Goal: Task Accomplishment & Management: Manage account settings

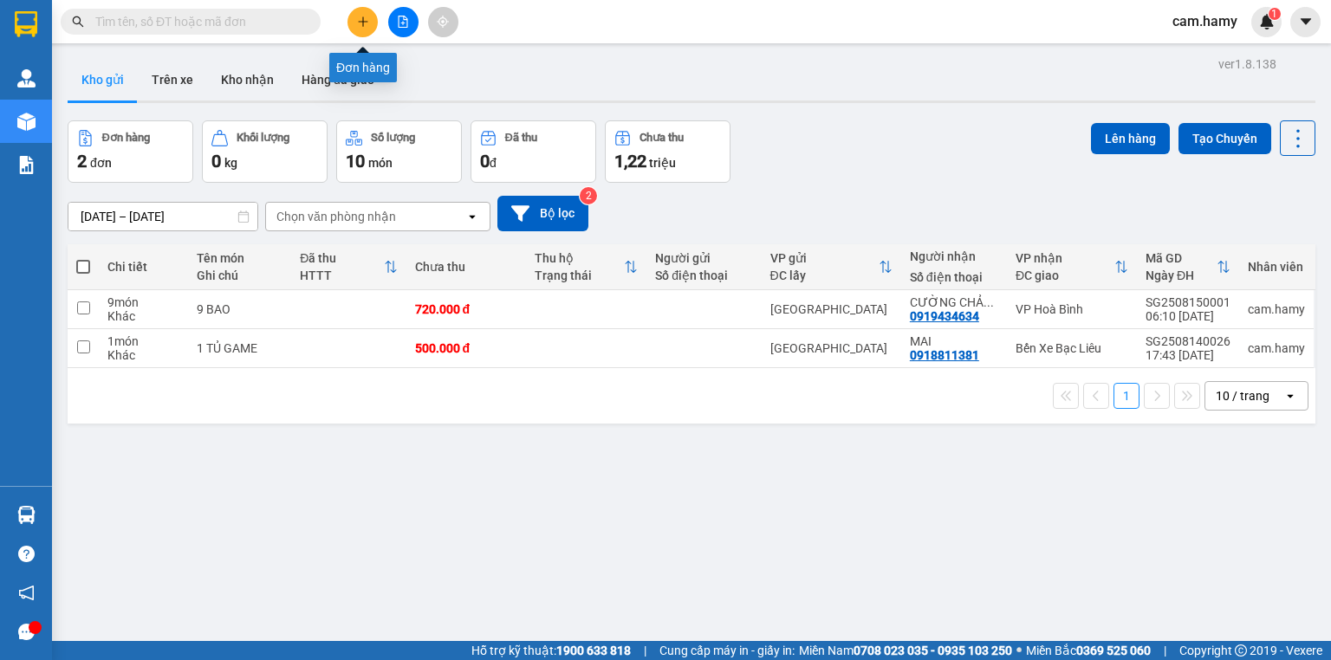
click at [368, 23] on icon "plus" at bounding box center [363, 22] width 12 height 12
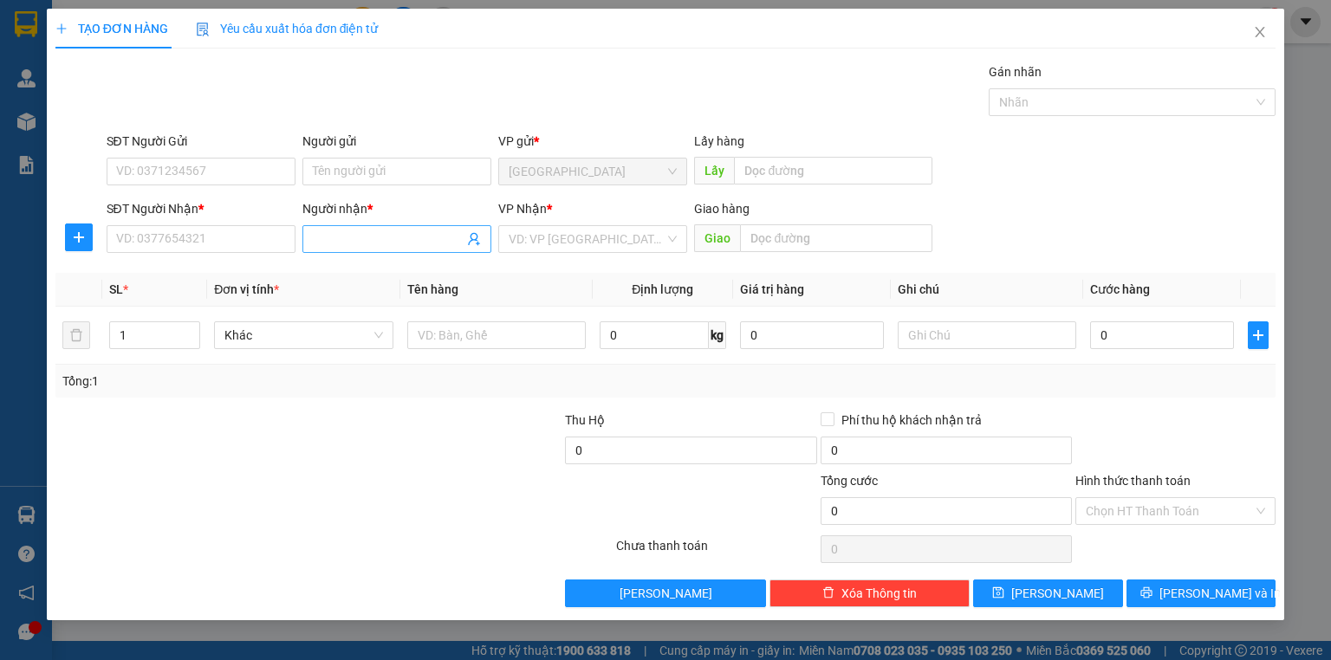
click at [321, 241] on input "Người nhận *" at bounding box center [388, 239] width 151 height 19
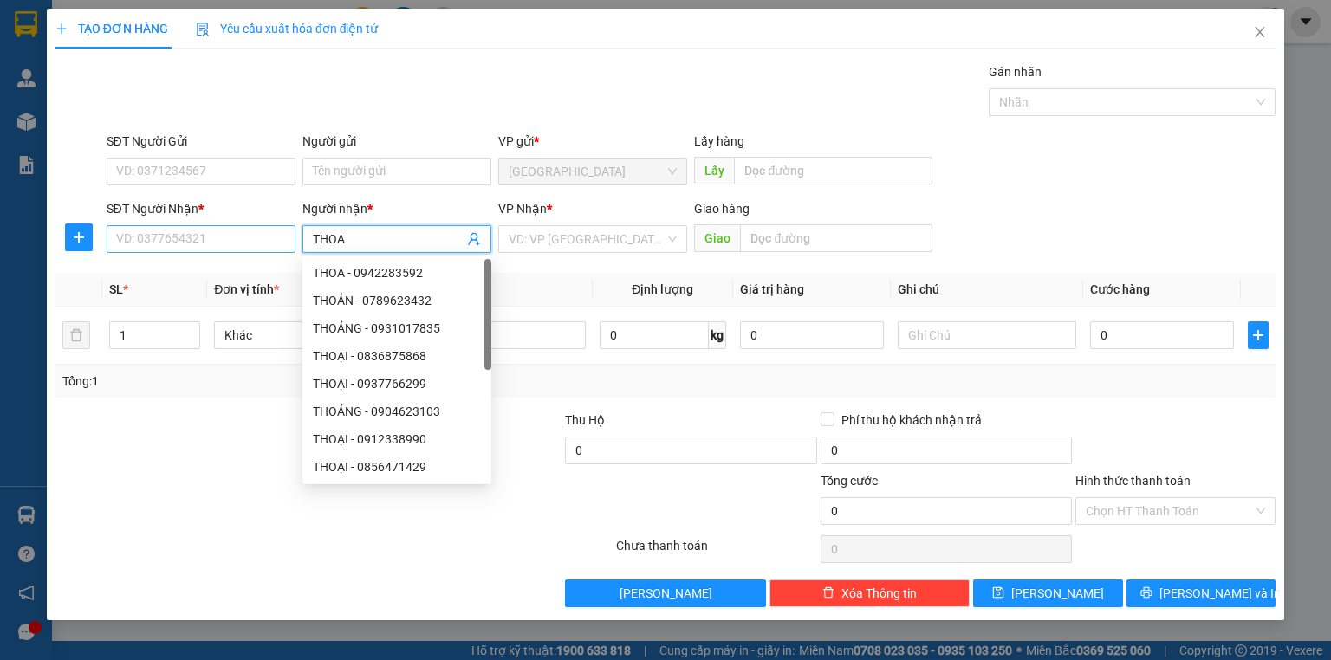
type input "THOA"
click at [236, 237] on input "SĐT Người Nhận *" at bounding box center [201, 239] width 189 height 28
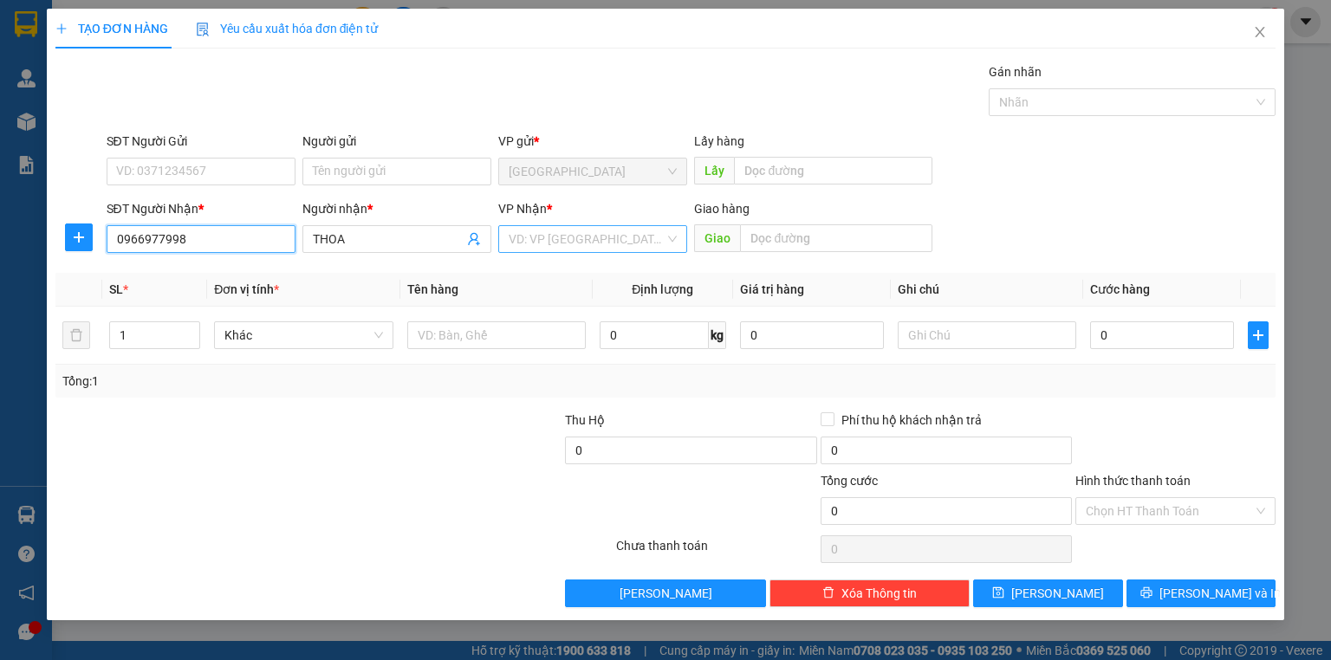
type input "0966977998"
click at [530, 239] on input "search" at bounding box center [587, 239] width 156 height 26
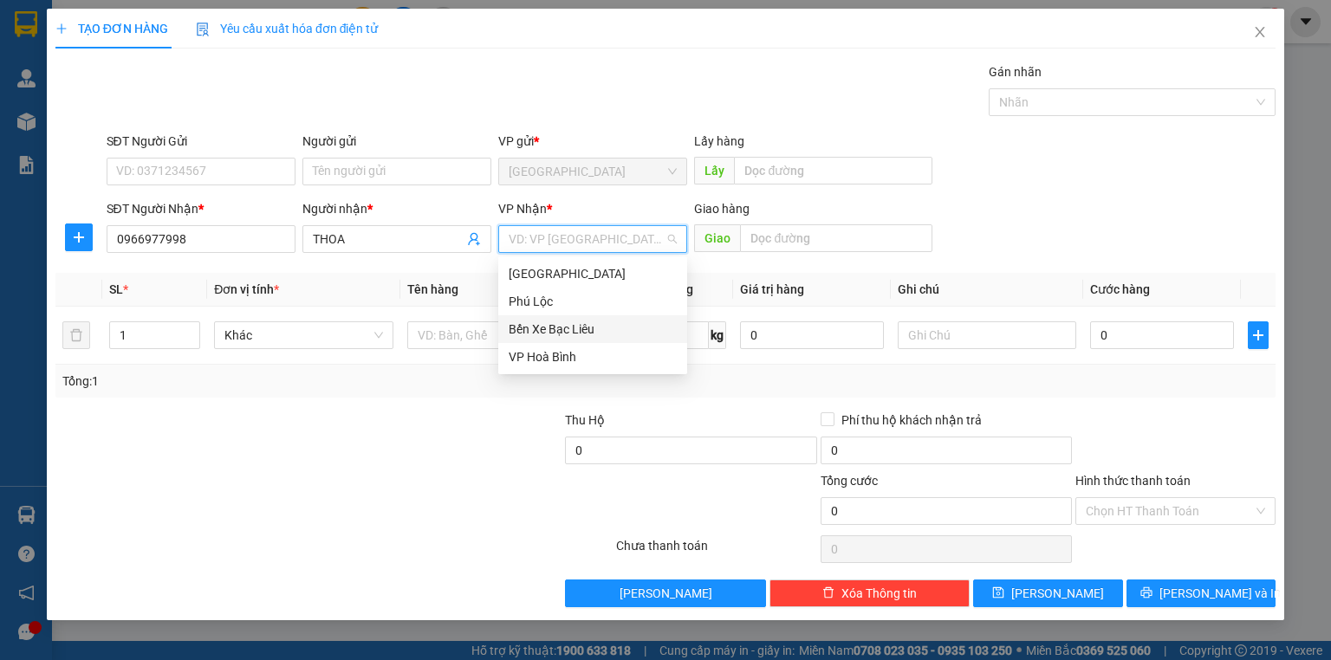
click at [590, 330] on div "Bến Xe Bạc Liêu" at bounding box center [593, 329] width 168 height 19
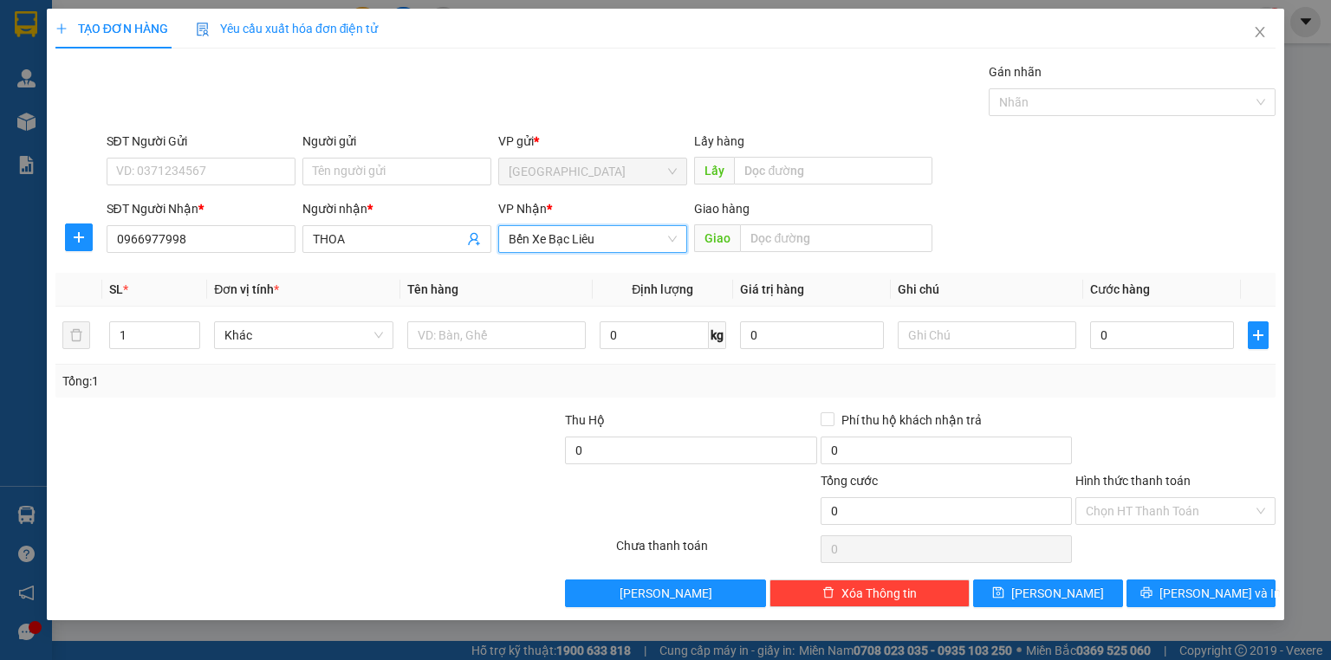
click at [585, 239] on span "Bến Xe Bạc Liêu" at bounding box center [593, 239] width 168 height 26
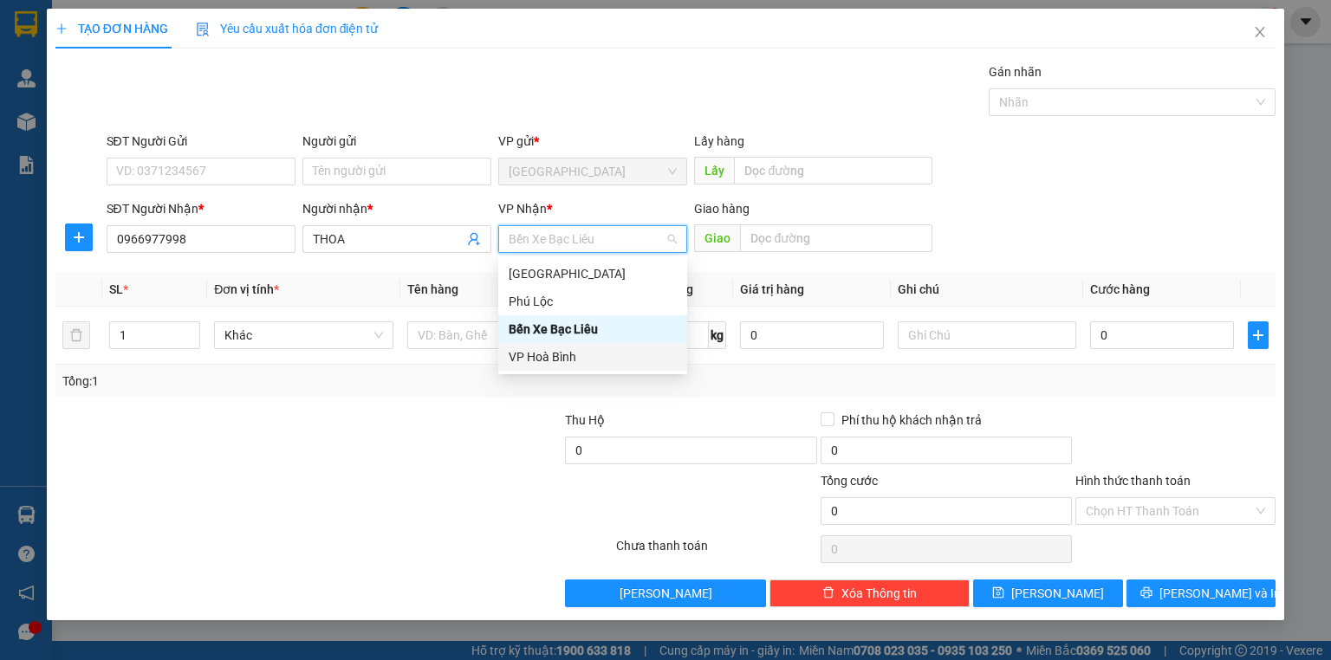
click at [562, 347] on div "VP Hoà Bình" at bounding box center [593, 356] width 168 height 19
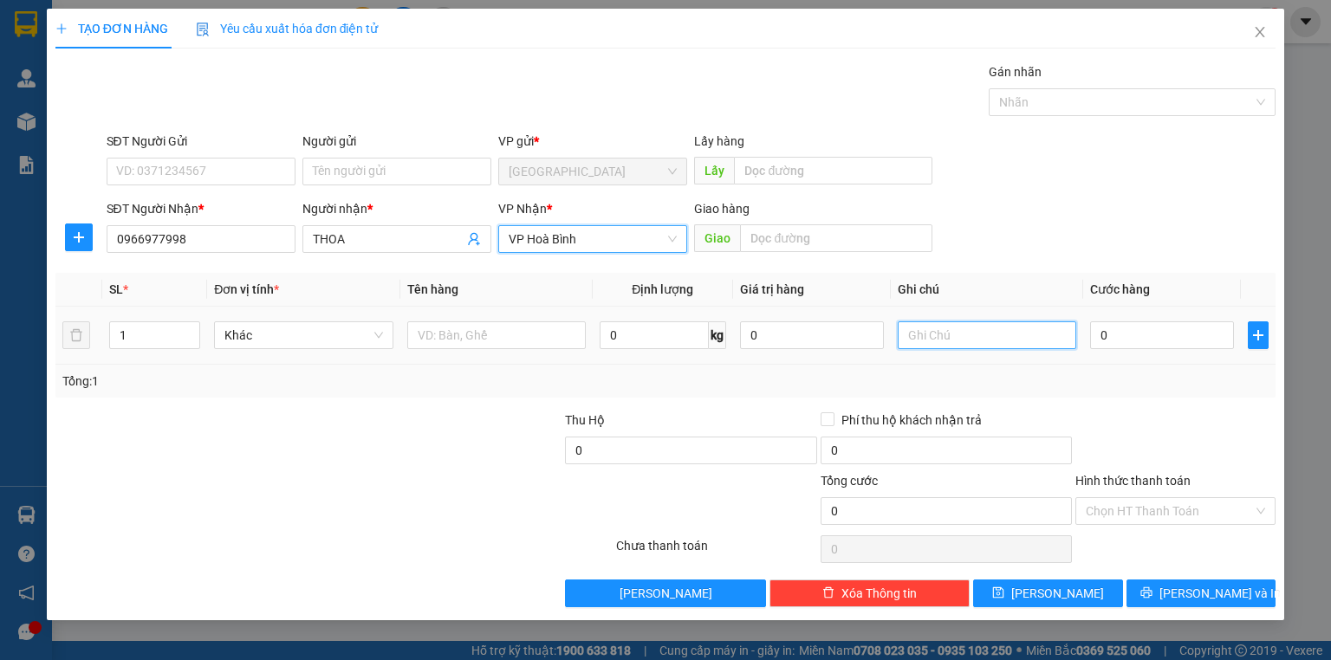
click at [914, 333] on input "text" at bounding box center [987, 335] width 178 height 28
type input "1 THÙNG"
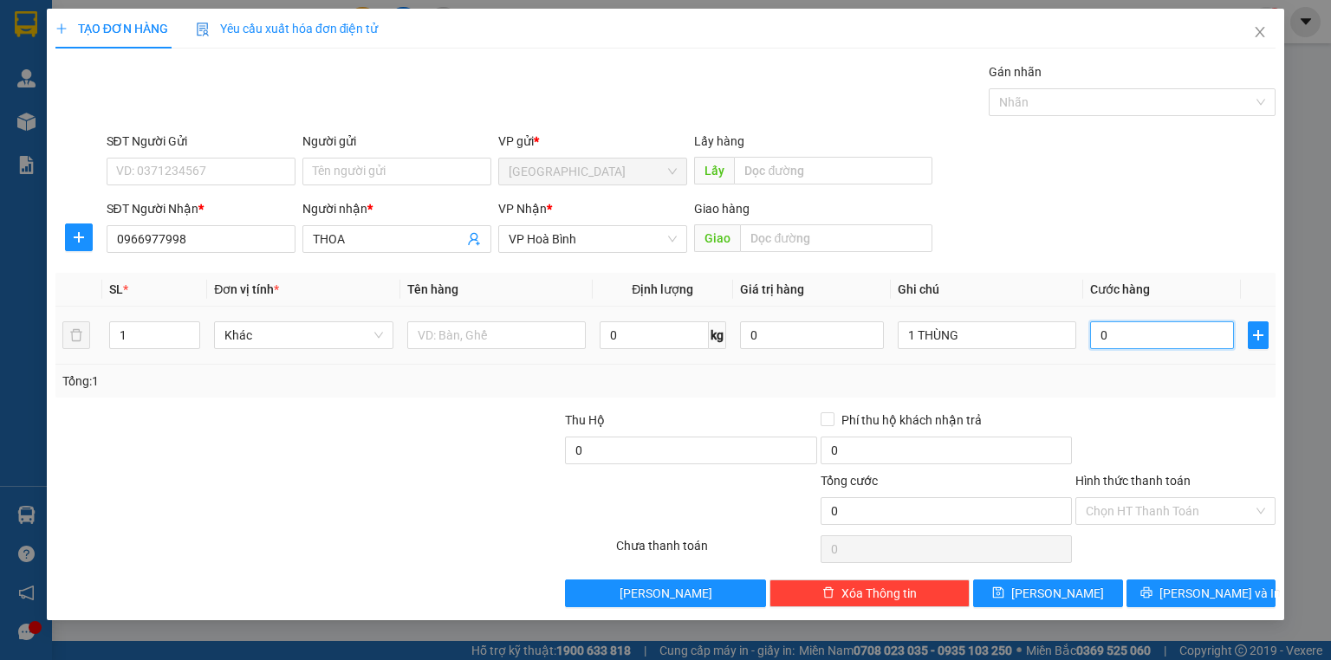
click at [1144, 341] on input "0" at bounding box center [1162, 335] width 144 height 28
type input "3"
type input "30"
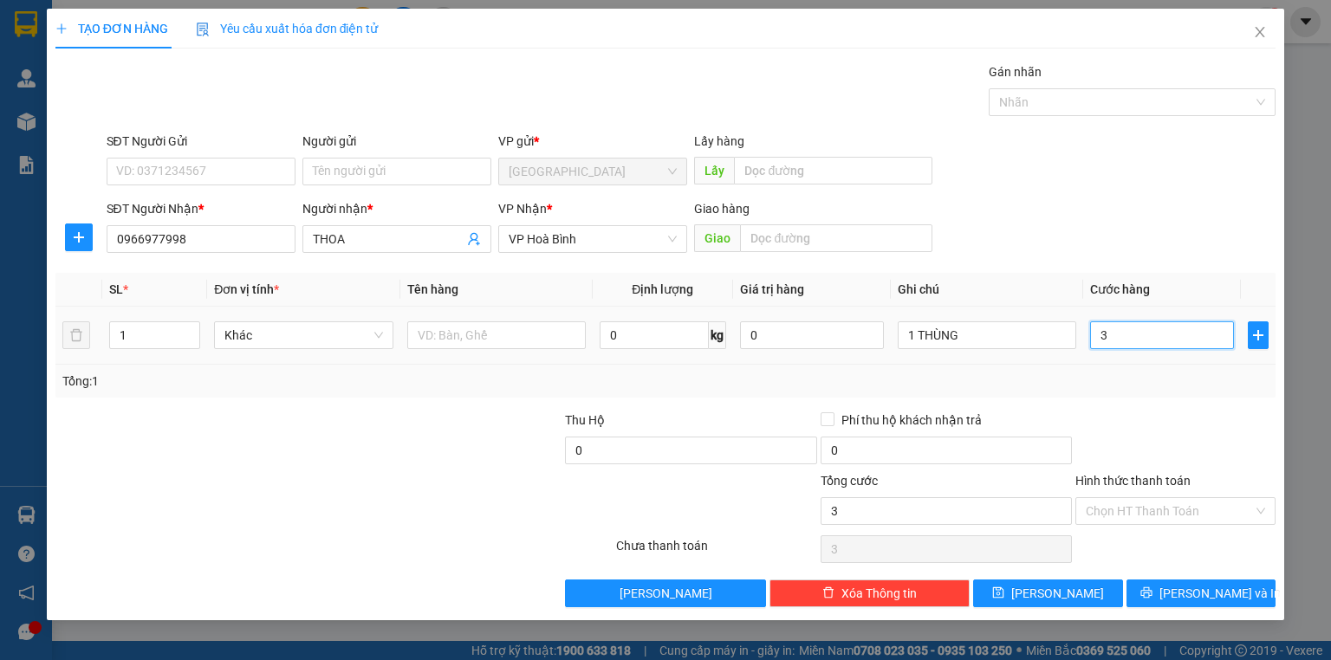
type input "30"
type input "30.000"
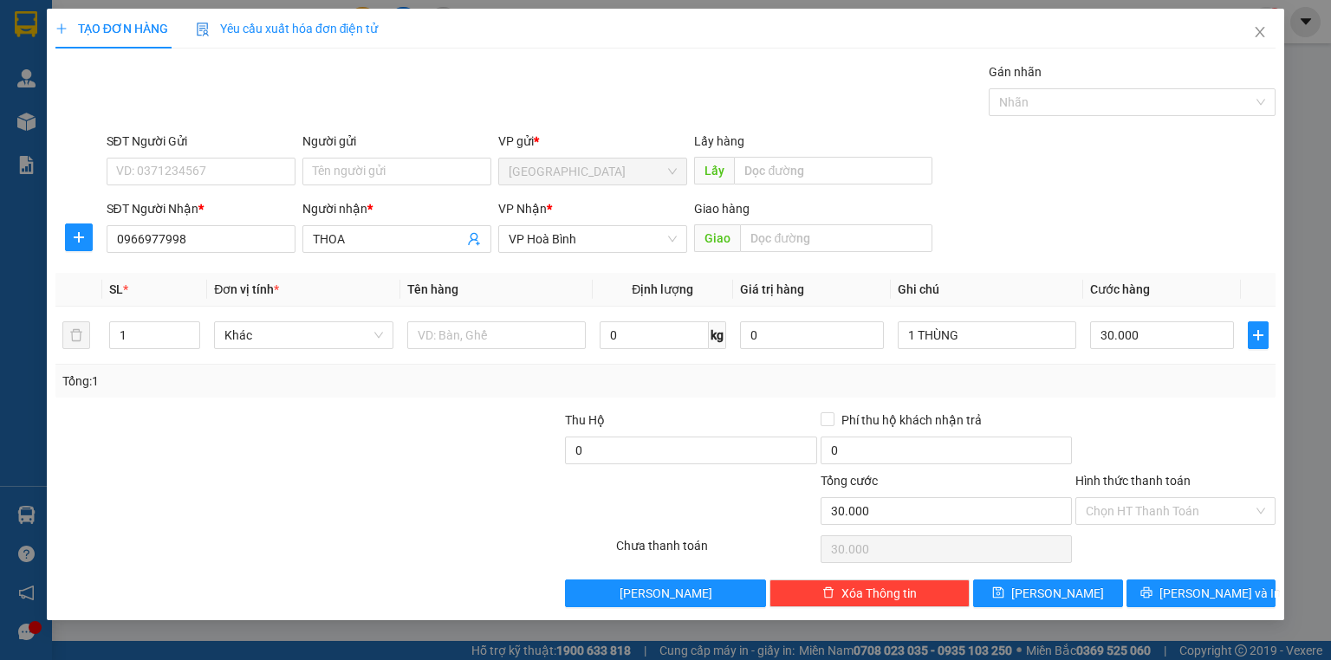
click at [1149, 437] on div at bounding box center [1175, 441] width 204 height 61
click at [1147, 476] on label "Hình thức thanh toán" at bounding box center [1132, 481] width 115 height 14
click at [1147, 498] on input "Hình thức thanh toán" at bounding box center [1169, 511] width 167 height 26
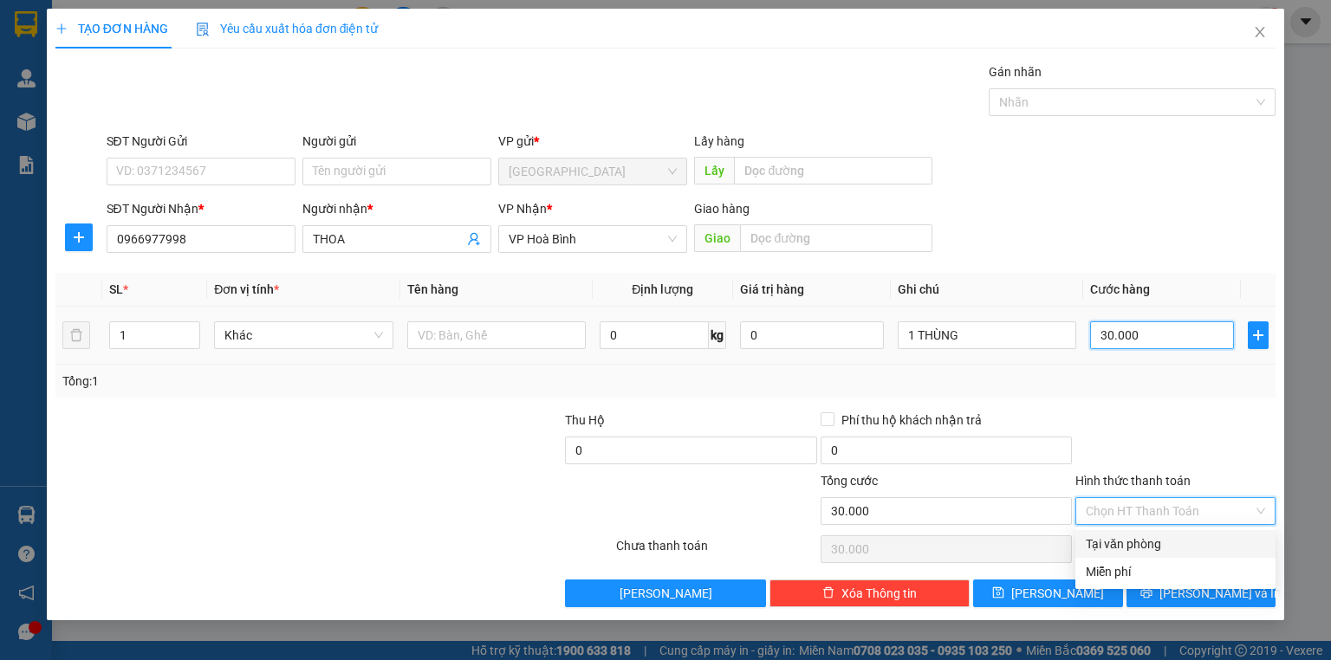
click at [1144, 333] on input "30.000" at bounding box center [1162, 335] width 144 height 28
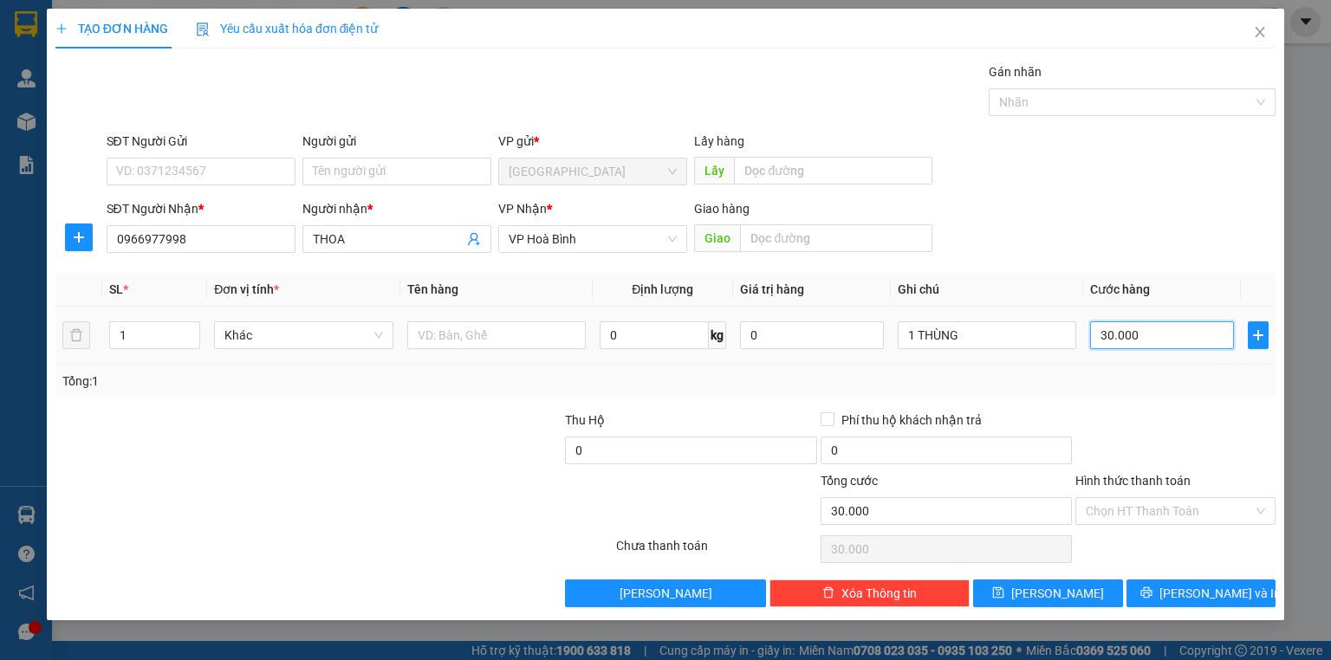
type input "0"
type input "04"
type input "4"
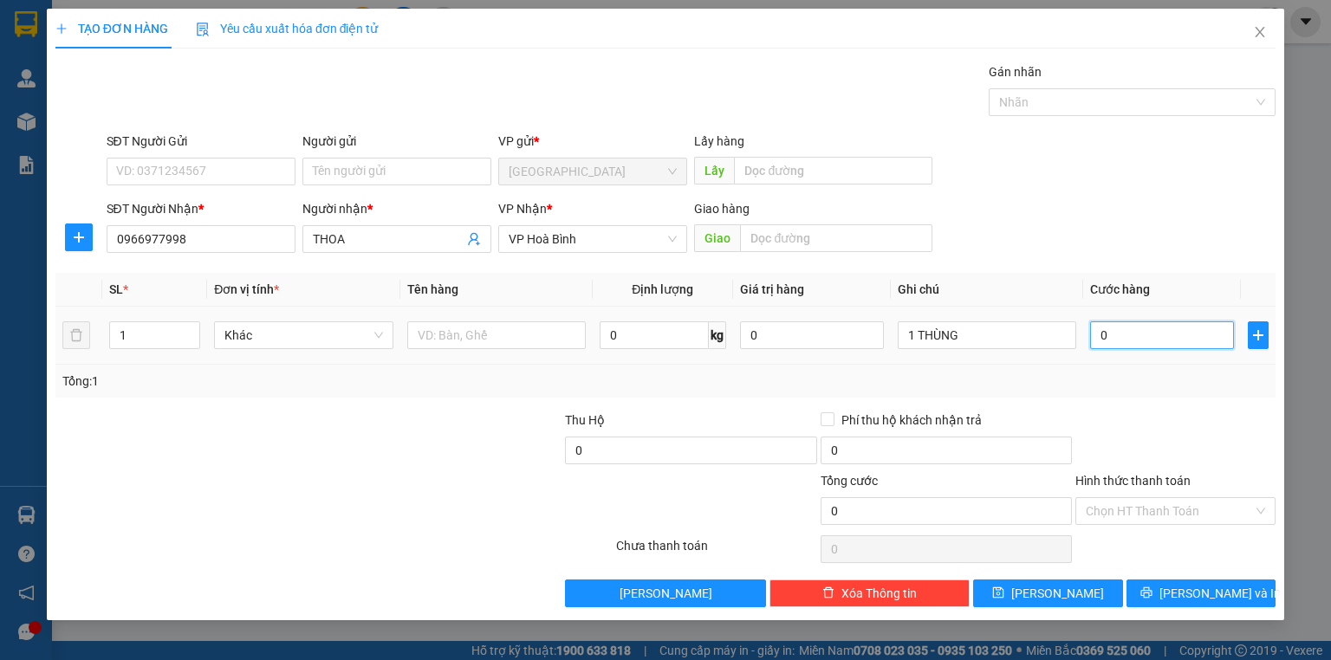
type input "4"
type input "040"
type input "40"
type input "40.000"
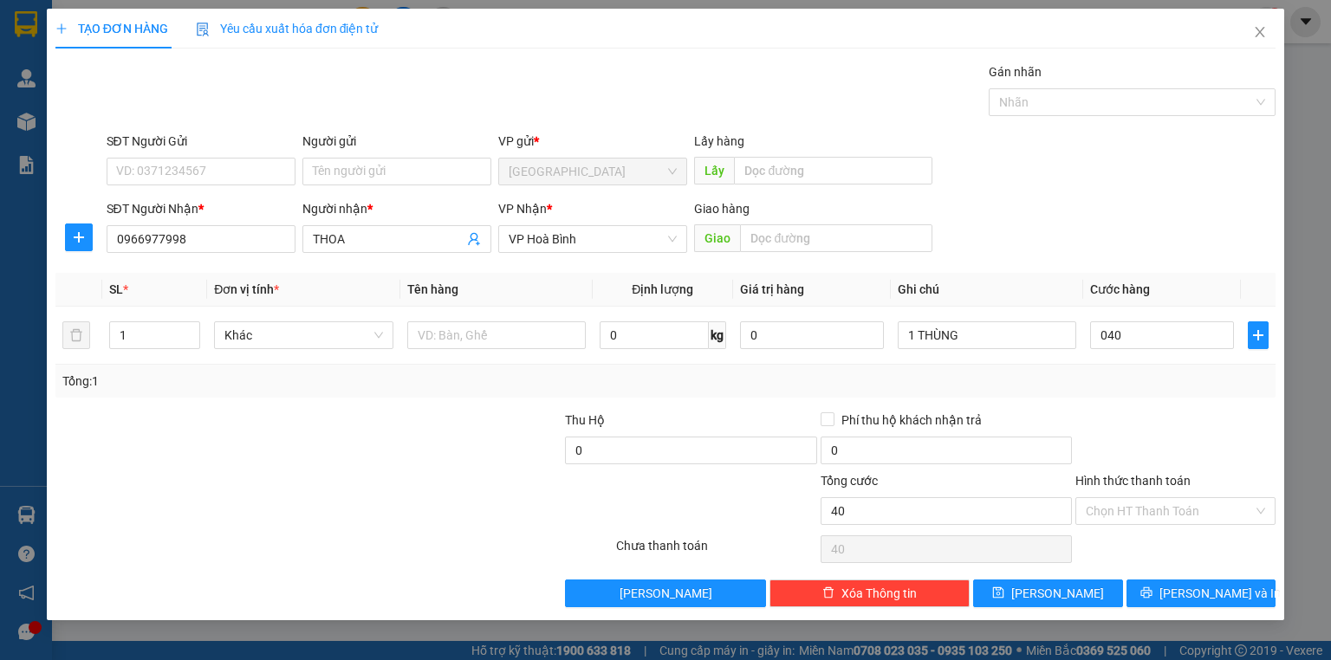
type input "40.000"
click at [1158, 414] on div at bounding box center [1175, 441] width 204 height 61
click at [1148, 483] on label "Hình thức thanh toán" at bounding box center [1132, 481] width 115 height 14
click at [1148, 498] on input "Hình thức thanh toán" at bounding box center [1169, 511] width 167 height 26
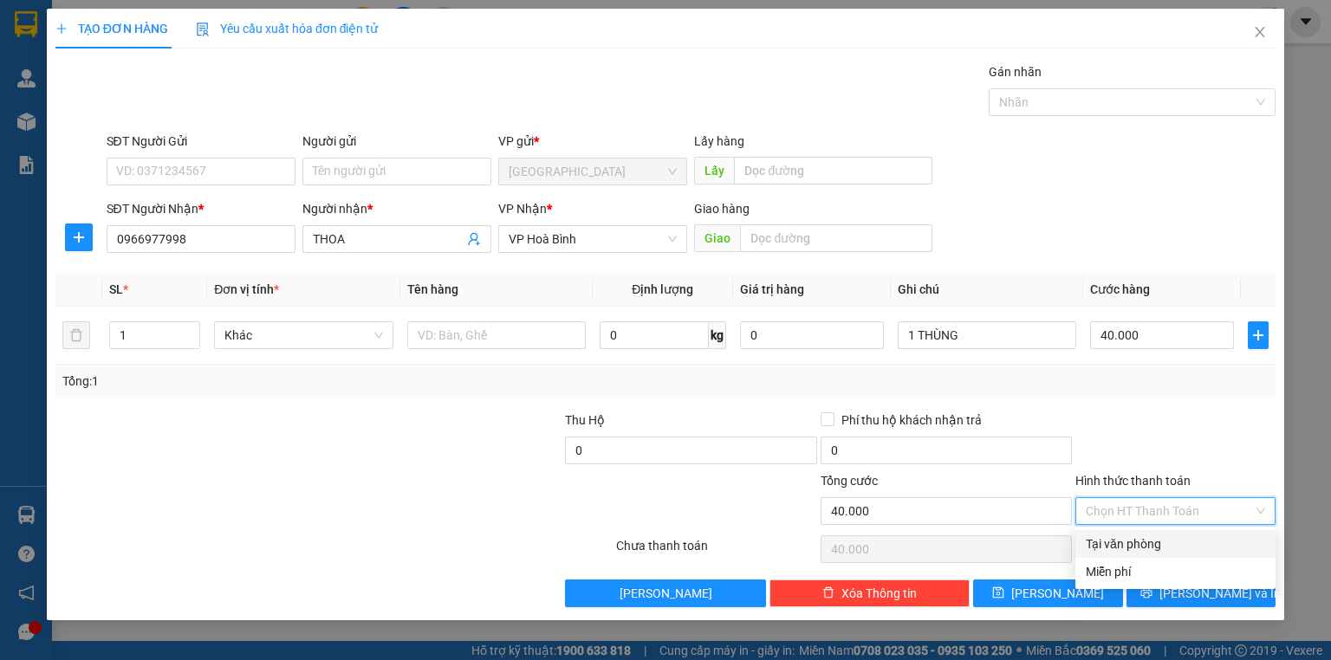
click at [1149, 541] on div "Tại văn phòng" at bounding box center [1175, 544] width 179 height 19
type input "0"
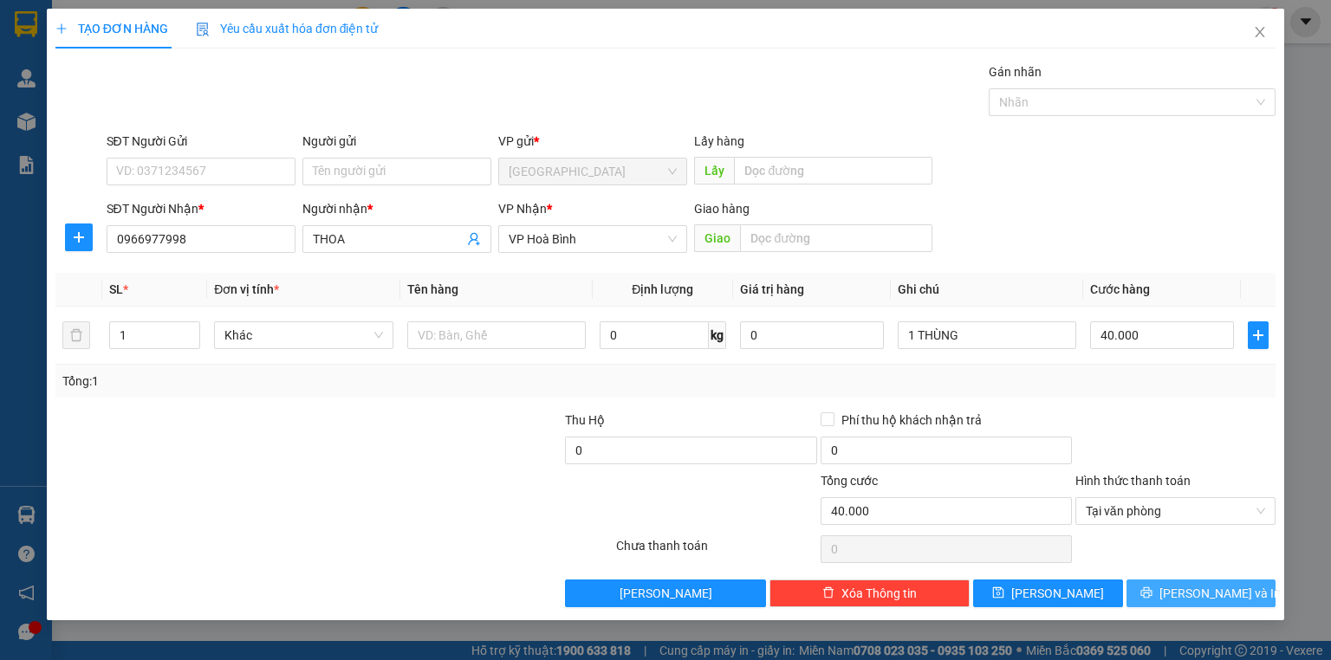
click at [1164, 588] on button "[PERSON_NAME] và In" at bounding box center [1201, 594] width 150 height 28
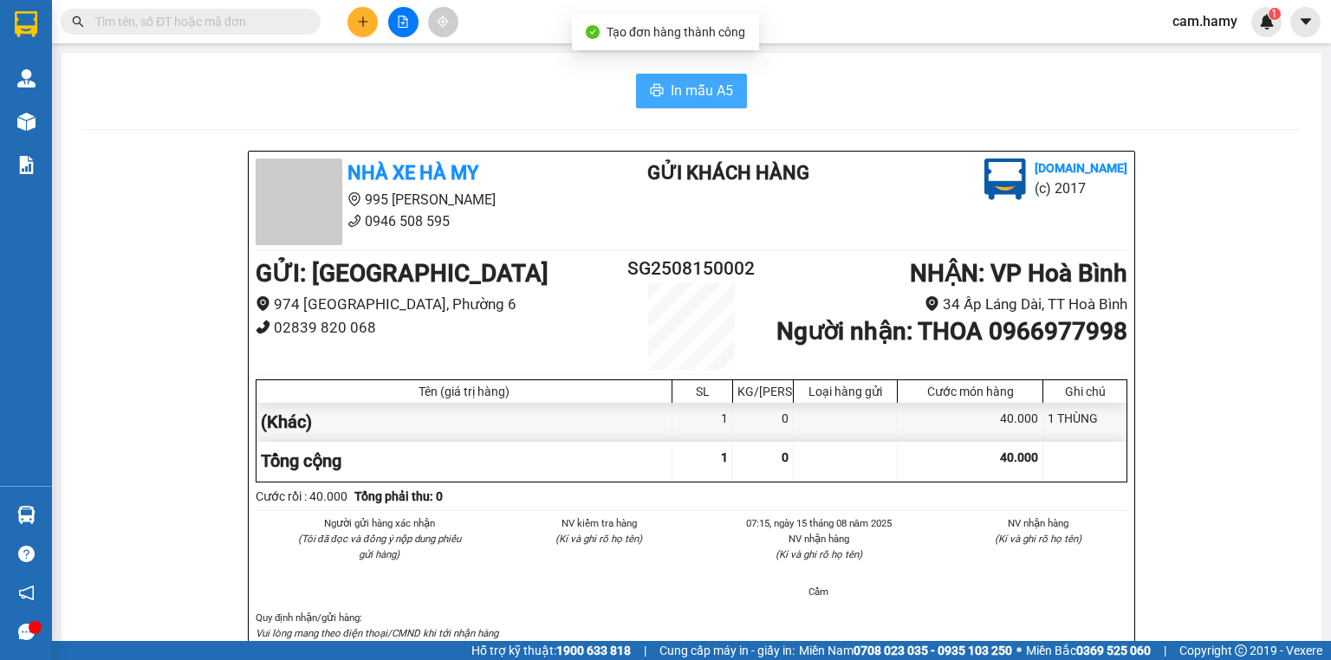
click at [693, 96] on span "In mẫu A5" at bounding box center [702, 91] width 62 height 22
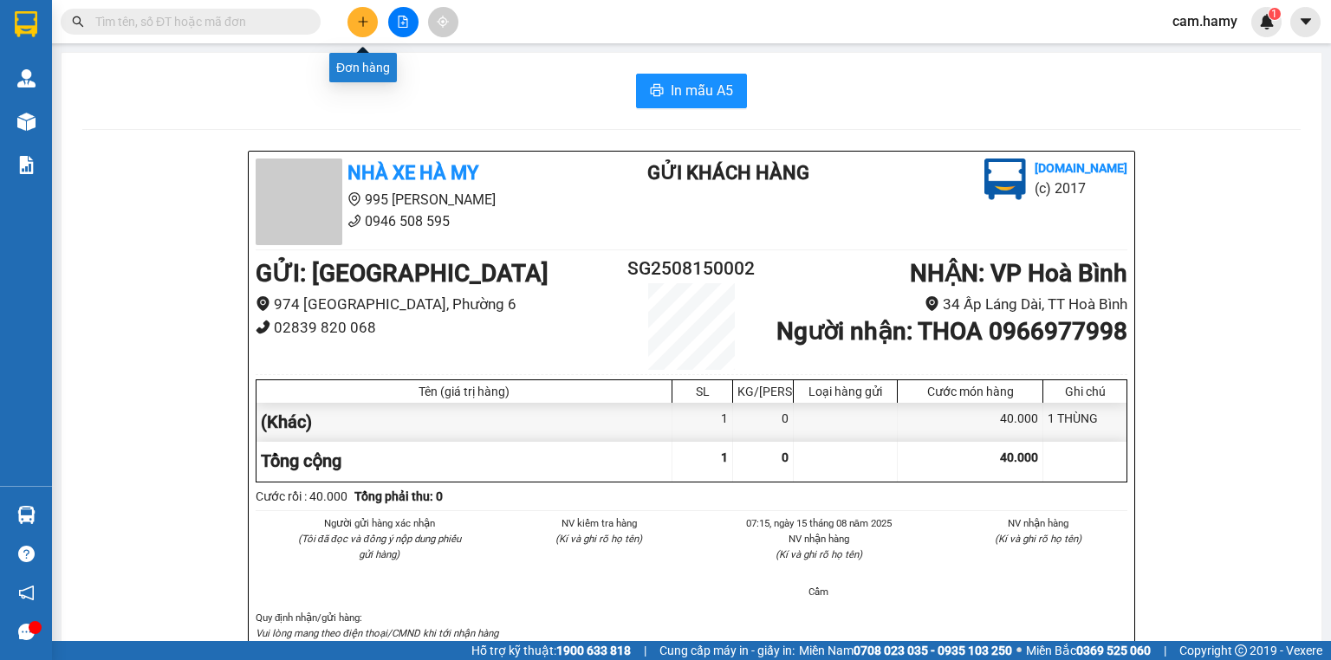
click at [362, 21] on icon "plus" at bounding box center [362, 21] width 1 height 10
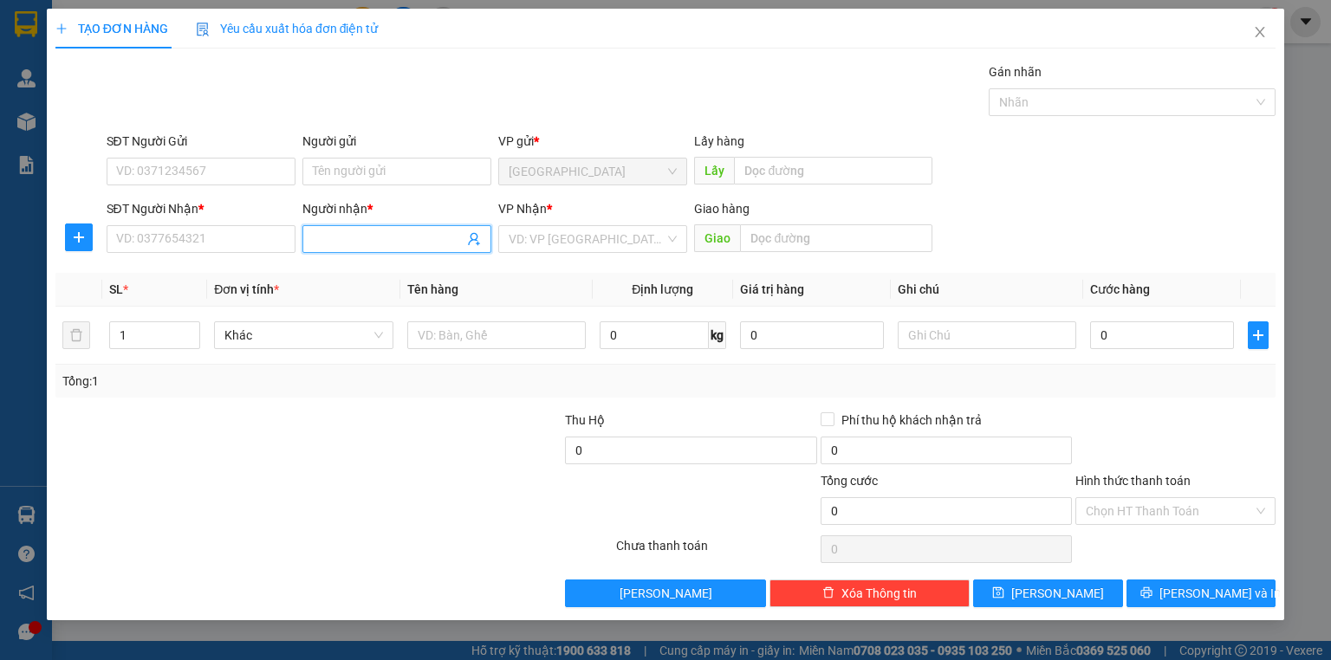
click at [341, 242] on input "Người nhận *" at bounding box center [388, 239] width 151 height 19
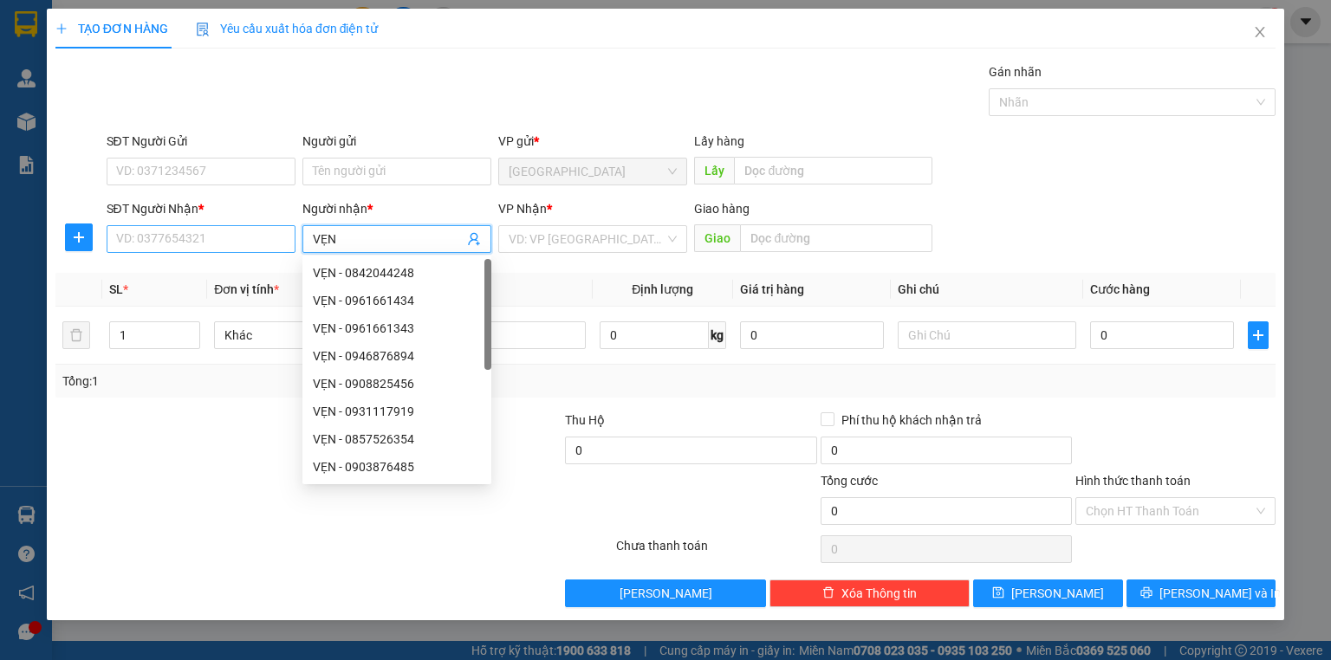
type input "VẸN"
click at [221, 244] on input "SĐT Người Nhận *" at bounding box center [201, 239] width 189 height 28
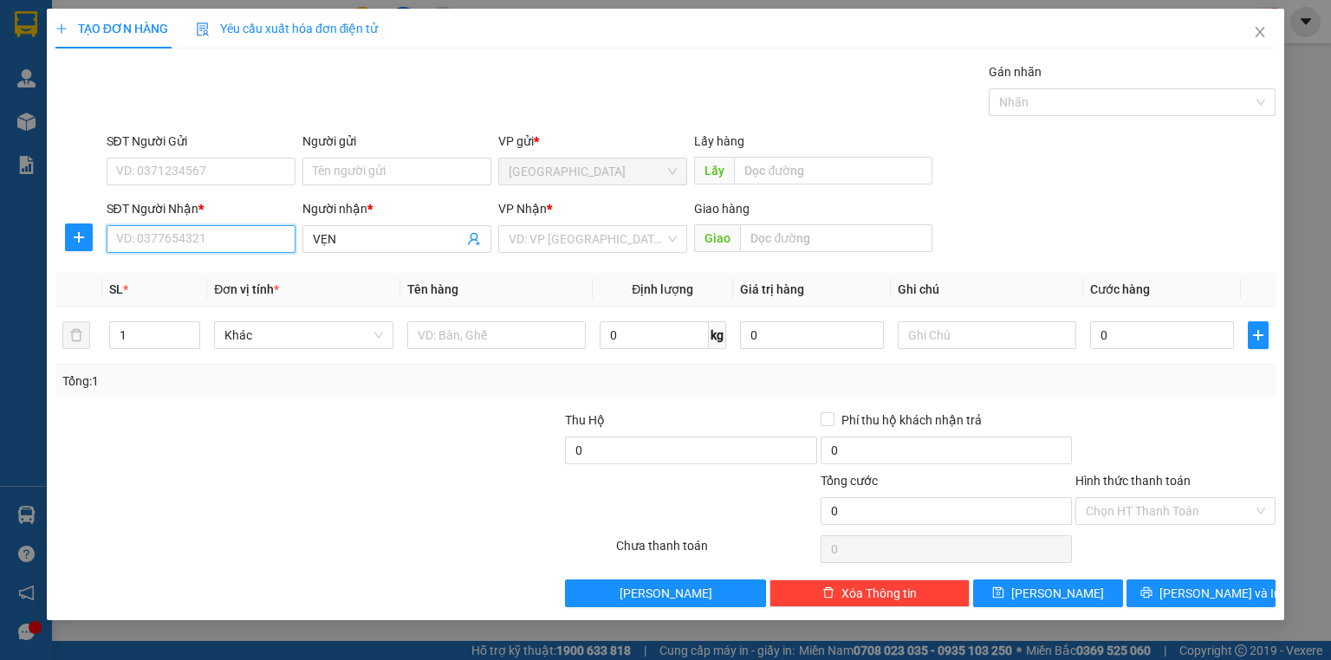
click at [217, 241] on input "SĐT Người Nhận *" at bounding box center [201, 239] width 189 height 28
type input "0916513572"
click at [516, 238] on input "search" at bounding box center [587, 239] width 156 height 26
click at [354, 230] on input "VẸN" at bounding box center [388, 239] width 151 height 19
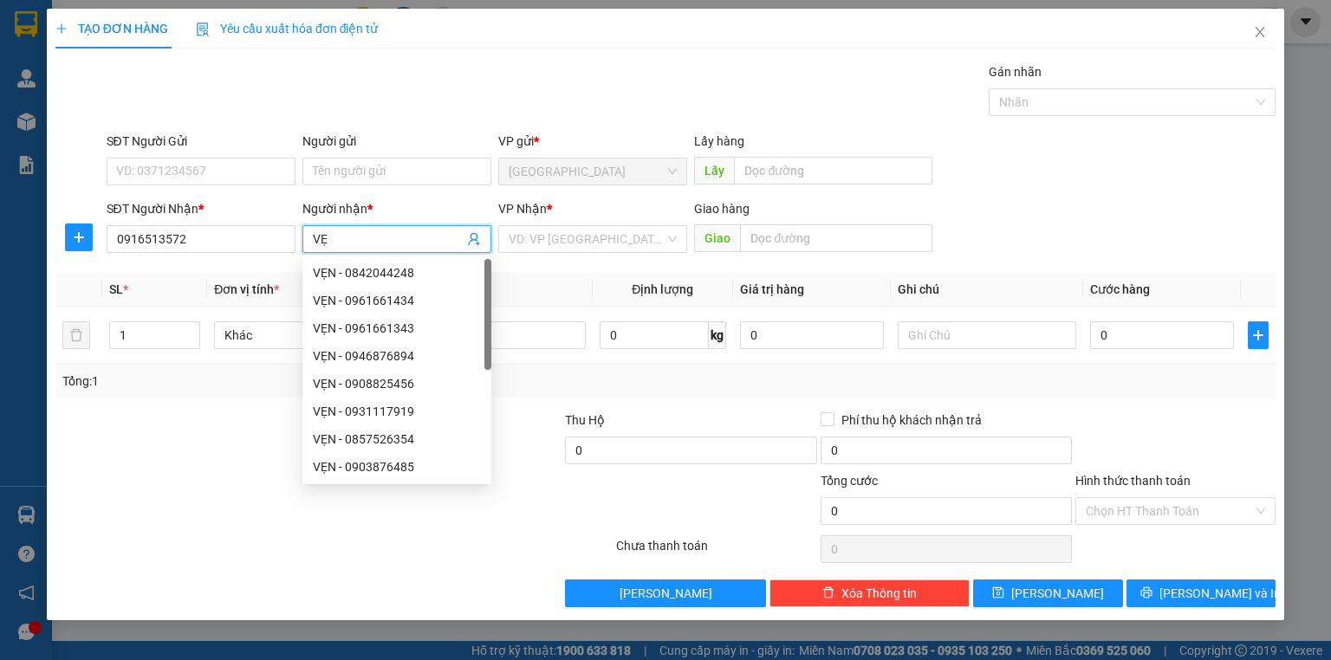
type input "V"
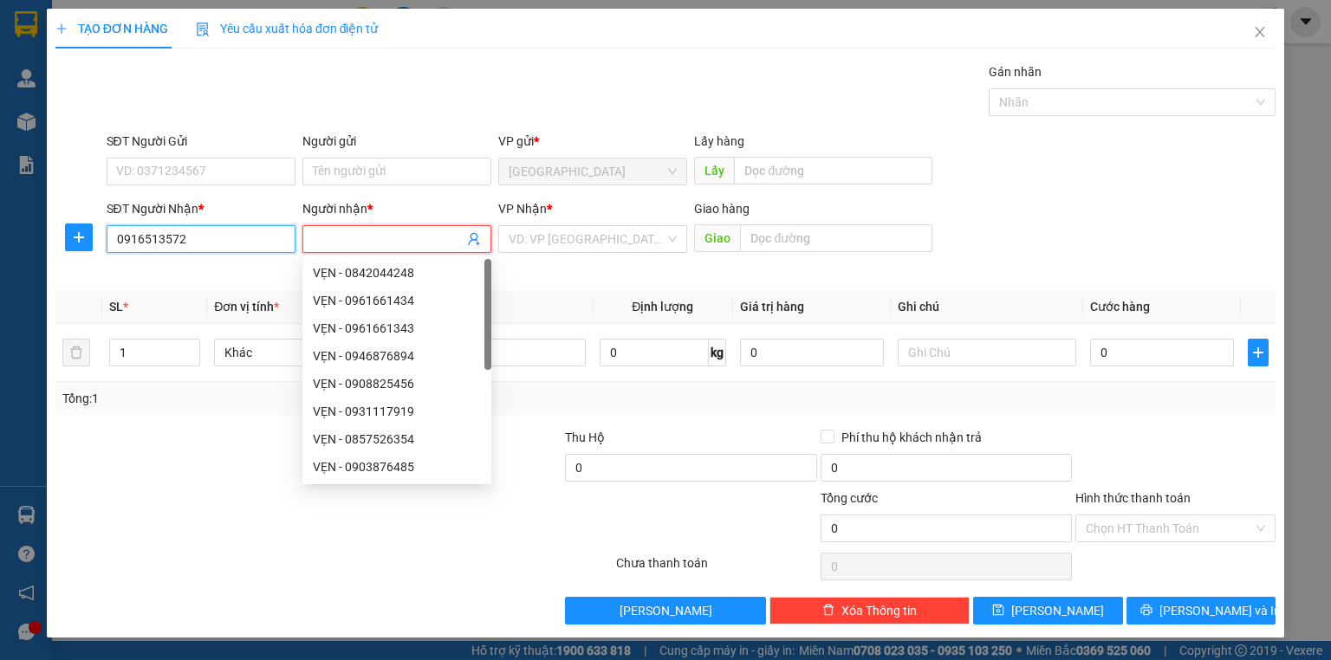
click at [189, 235] on input "0916513572" at bounding box center [201, 239] width 189 height 28
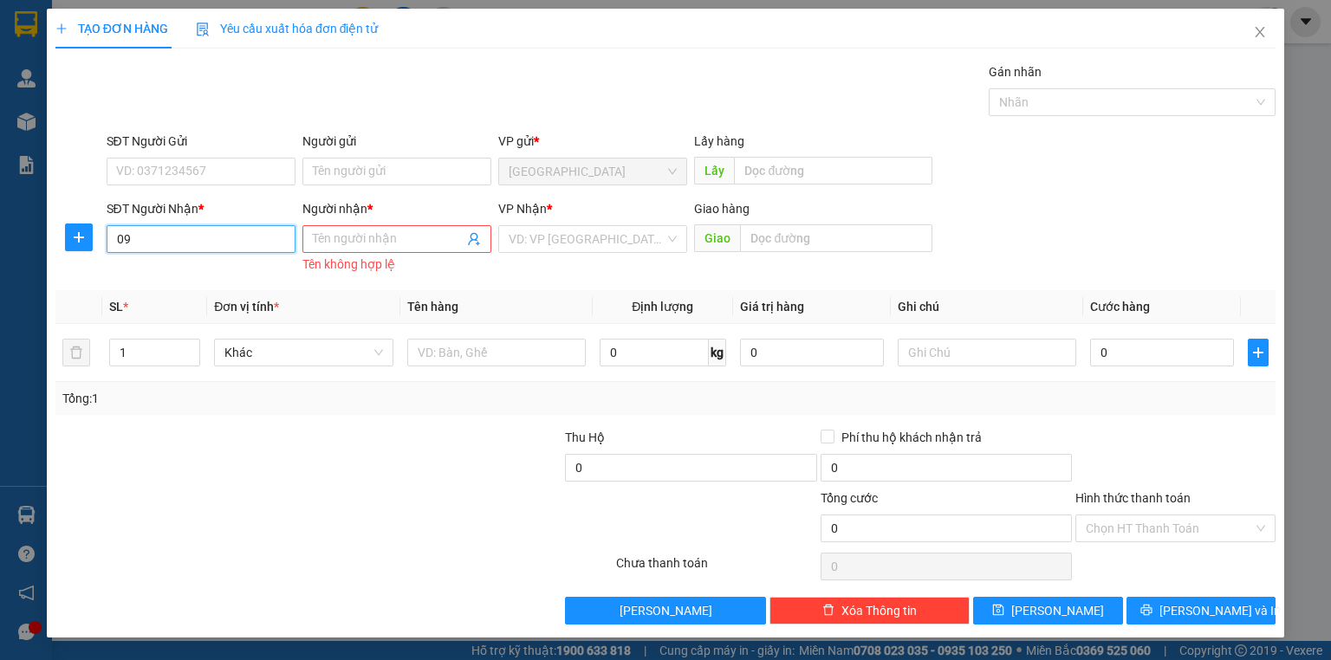
type input "0"
click at [1258, 37] on icon "close" at bounding box center [1260, 32] width 14 height 14
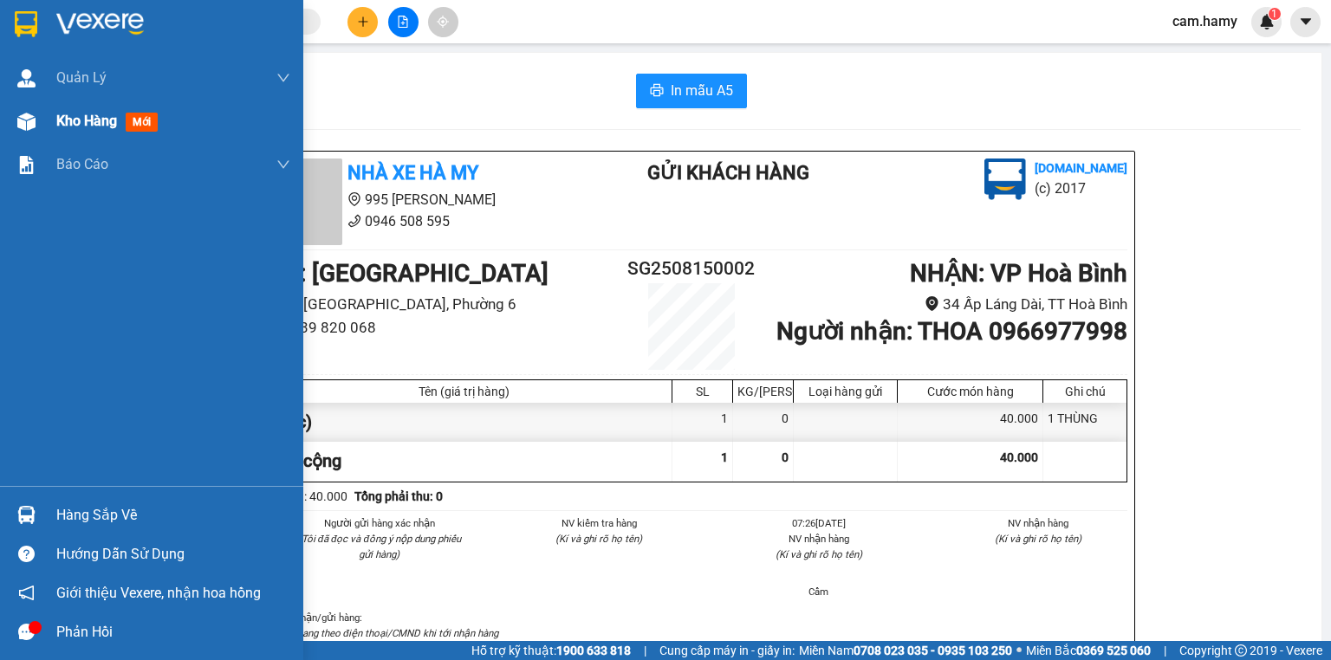
click at [51, 120] on div "Kho hàng mới" at bounding box center [151, 121] width 303 height 43
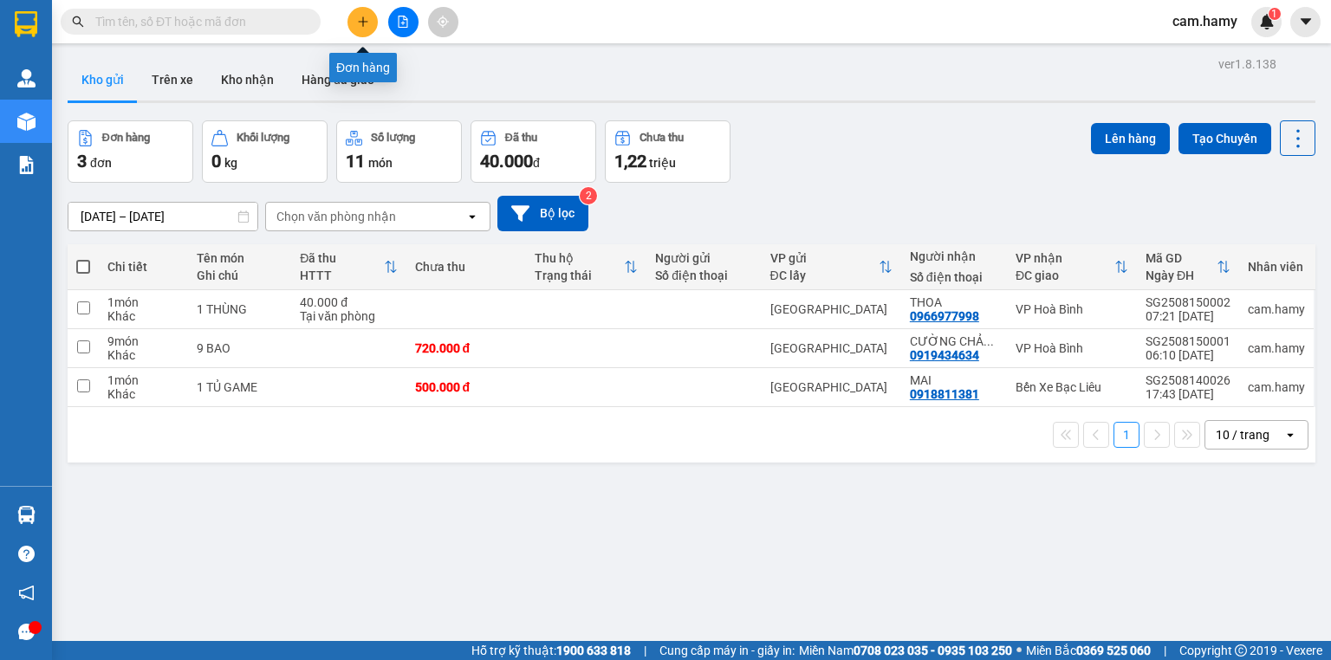
click at [367, 22] on icon "plus" at bounding box center [363, 22] width 12 height 12
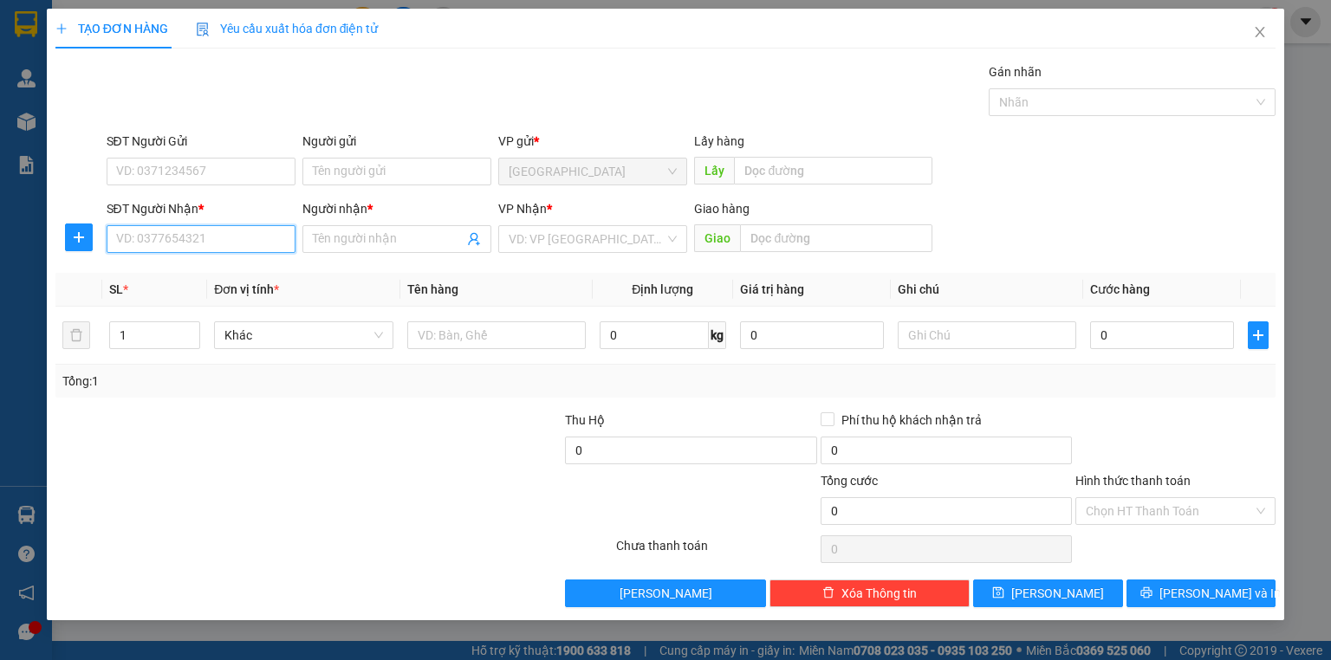
click at [258, 237] on input "SĐT Người Nhận *" at bounding box center [201, 239] width 189 height 28
click at [206, 244] on input "SĐT Người Nhận *" at bounding box center [201, 239] width 189 height 28
click at [223, 238] on input "SĐT Người Nhận *" at bounding box center [201, 239] width 189 height 28
click at [206, 245] on input "SĐT Người Nhận *" at bounding box center [201, 239] width 189 height 28
type input "0"
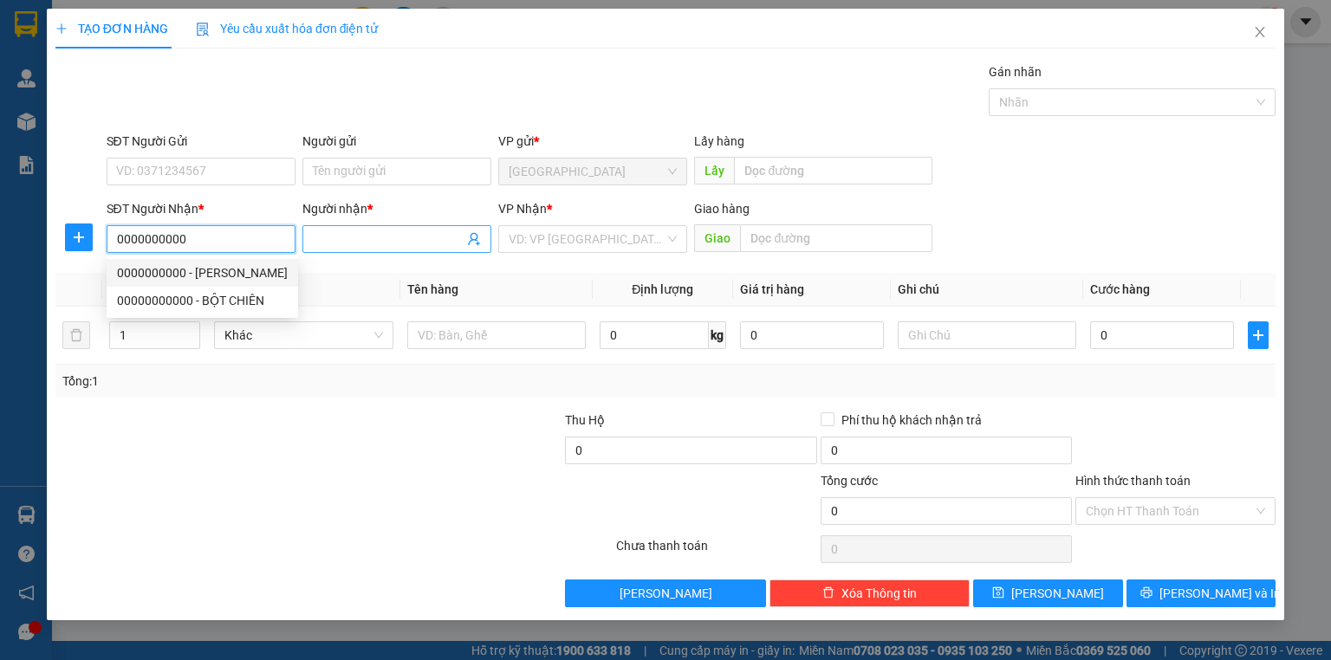
type input "0000000000"
click at [420, 226] on span at bounding box center [396, 239] width 189 height 28
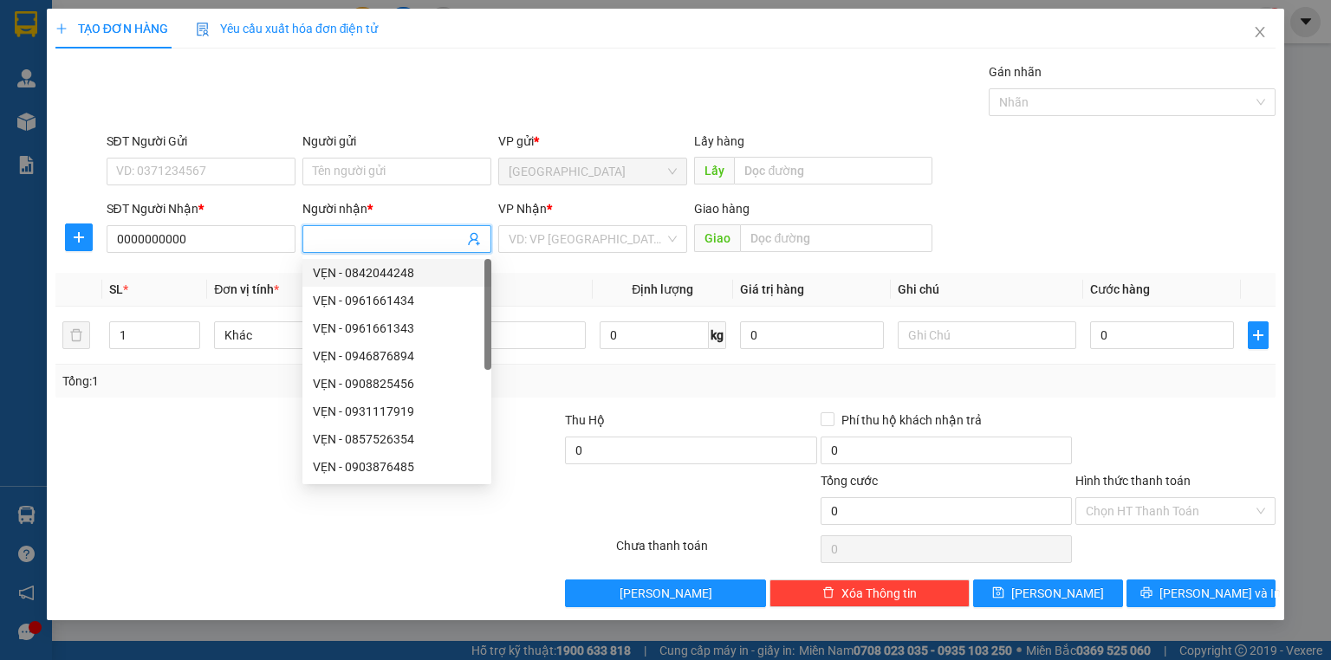
click at [402, 243] on input "Người nhận *" at bounding box center [388, 239] width 151 height 19
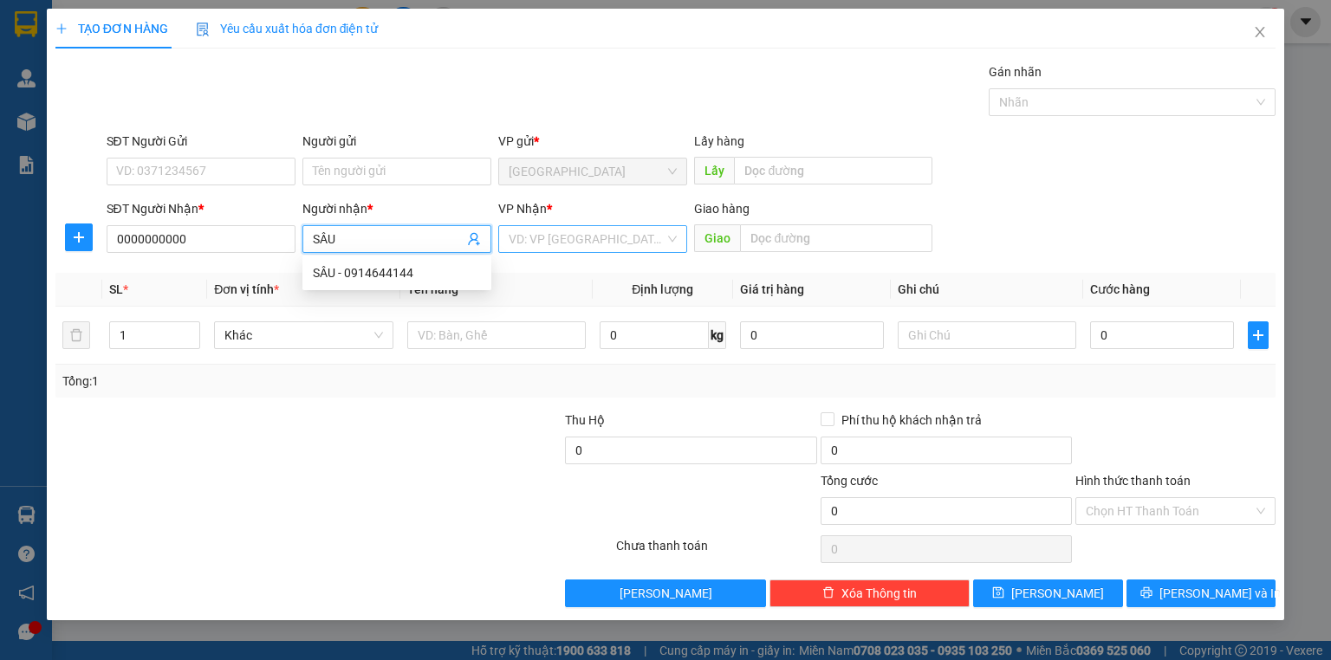
type input "SÂU"
click at [539, 245] on input "search" at bounding box center [587, 239] width 156 height 26
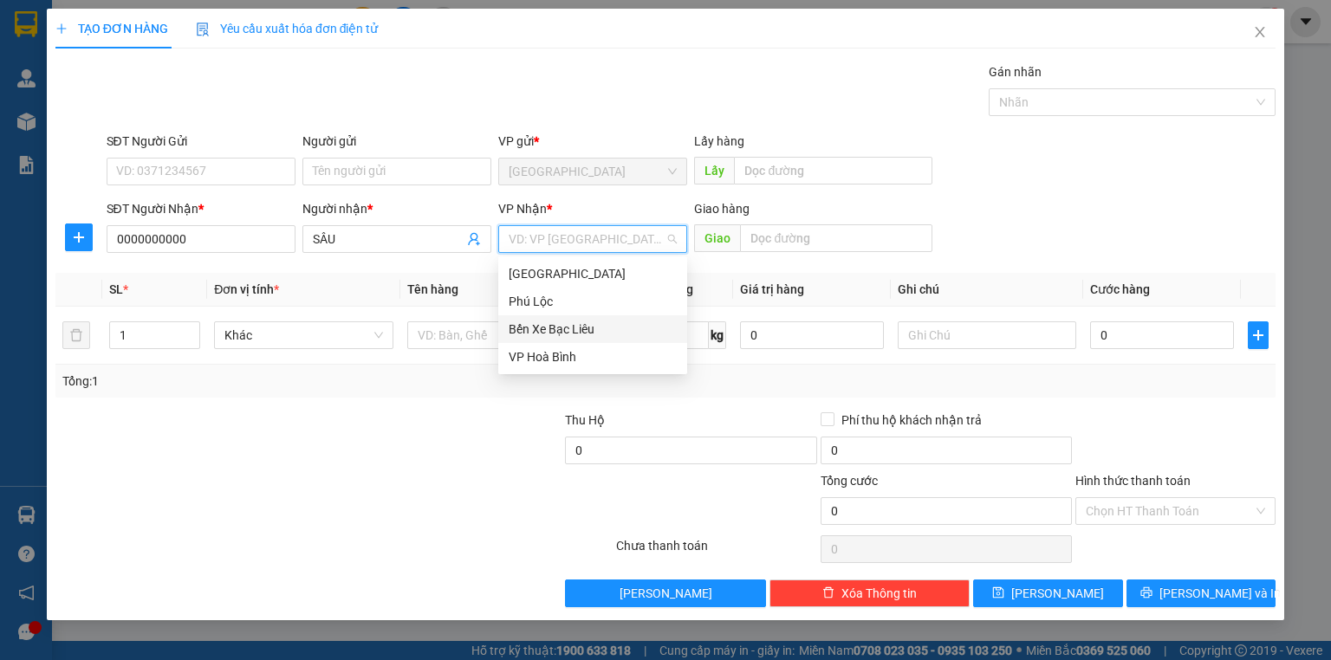
click at [589, 323] on div "Bến Xe Bạc Liêu" at bounding box center [593, 329] width 168 height 19
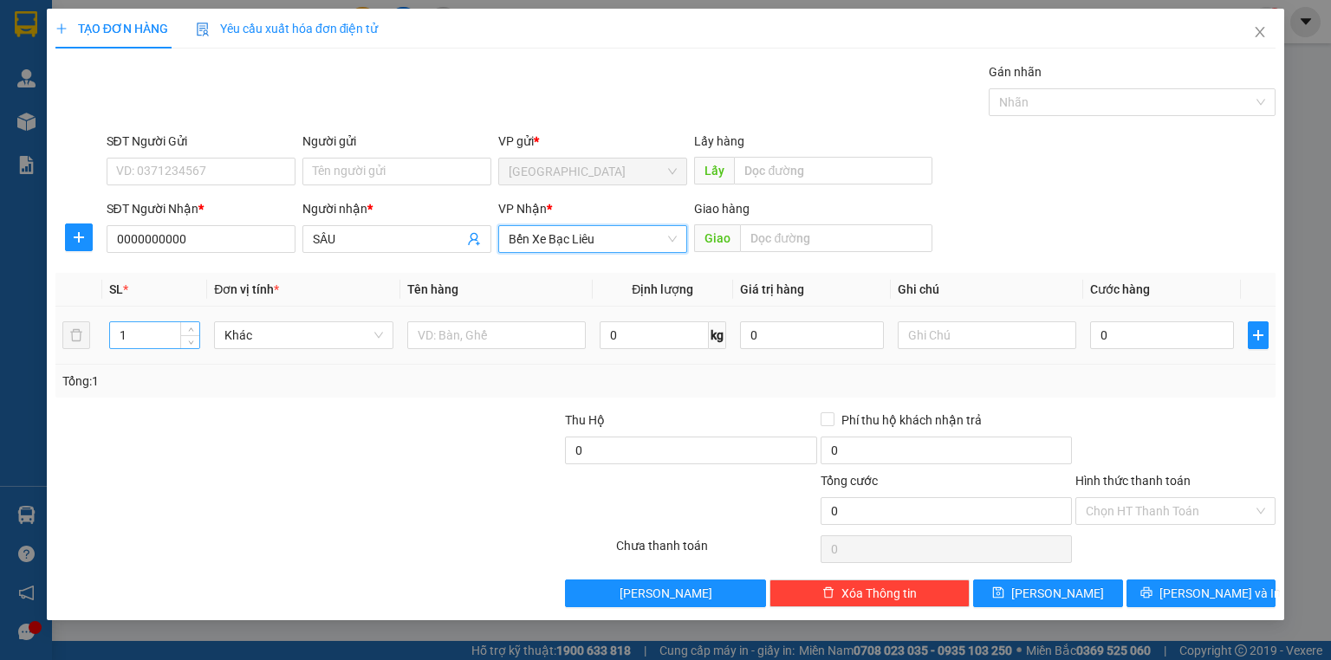
click at [124, 336] on input "1" at bounding box center [154, 335] width 89 height 26
type input "2"
click at [925, 340] on input "text" at bounding box center [987, 335] width 178 height 28
click at [1140, 340] on input "0" at bounding box center [1162, 335] width 144 height 28
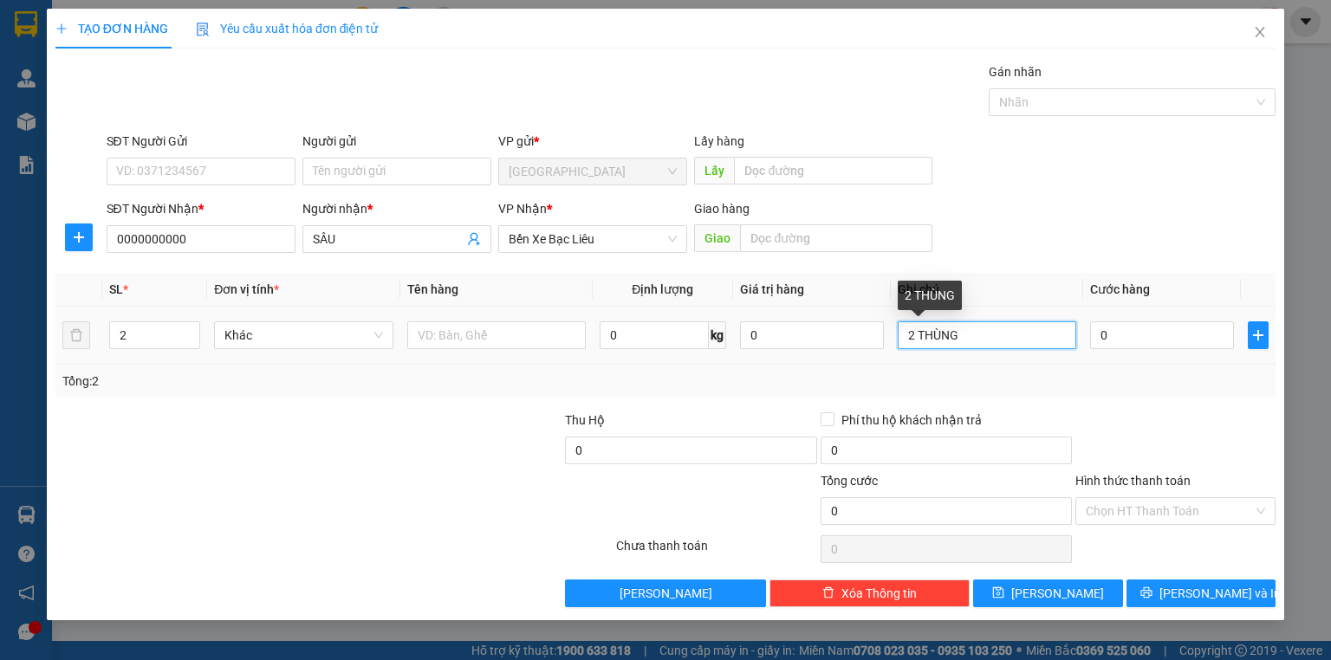
click at [970, 333] on input "2 THÙNG" at bounding box center [987, 335] width 178 height 28
click at [1114, 411] on div at bounding box center [1175, 441] width 204 height 61
click at [1072, 380] on div "Tổng: 2" at bounding box center [665, 381] width 1206 height 19
click at [1147, 333] on input "0" at bounding box center [1162, 335] width 144 height 28
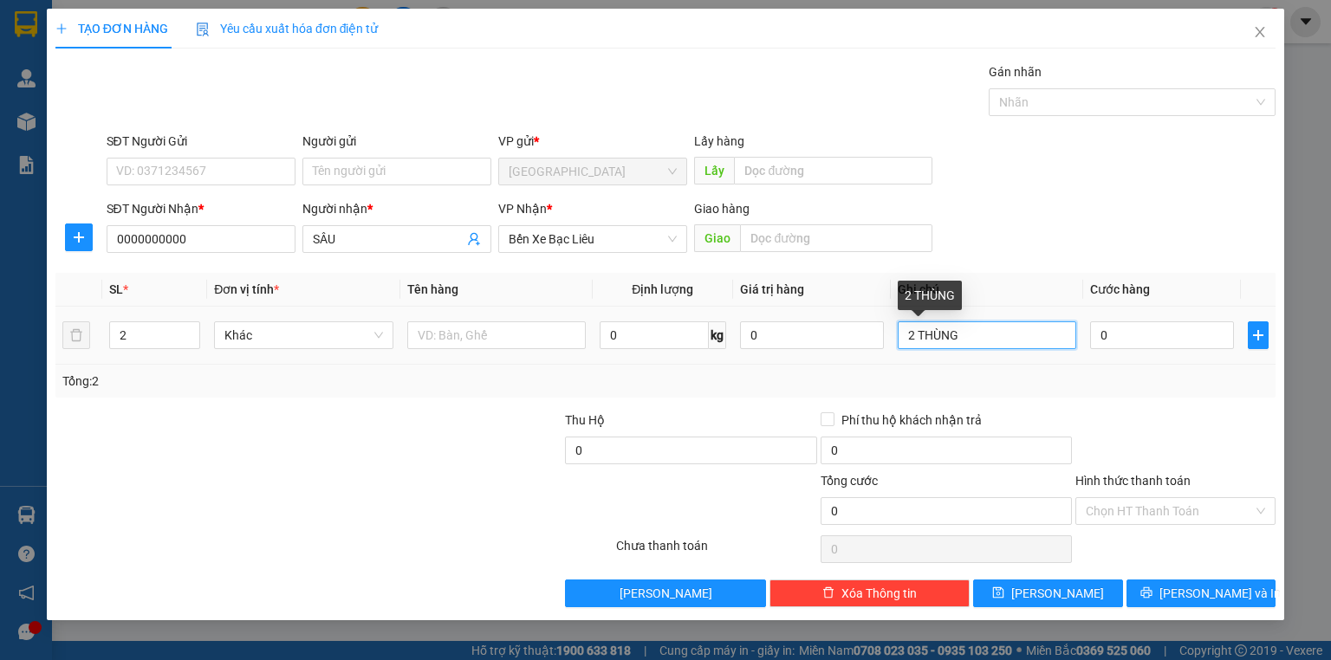
click at [984, 340] on input "2 THÙNG" at bounding box center [987, 335] width 178 height 28
type input "2 THÙNG A HƯNG THU TIỀN"
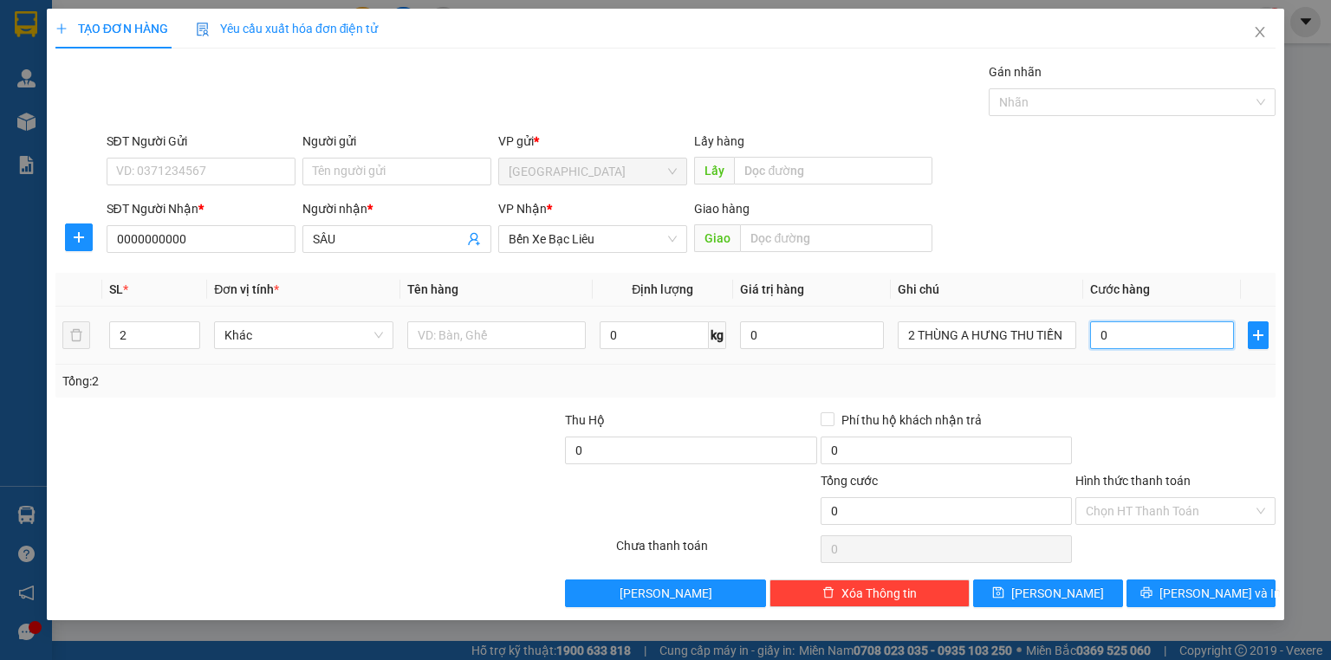
click at [1171, 335] on input "0" at bounding box center [1162, 335] width 144 height 28
click at [1190, 591] on span "[PERSON_NAME] và In" at bounding box center [1219, 593] width 121 height 19
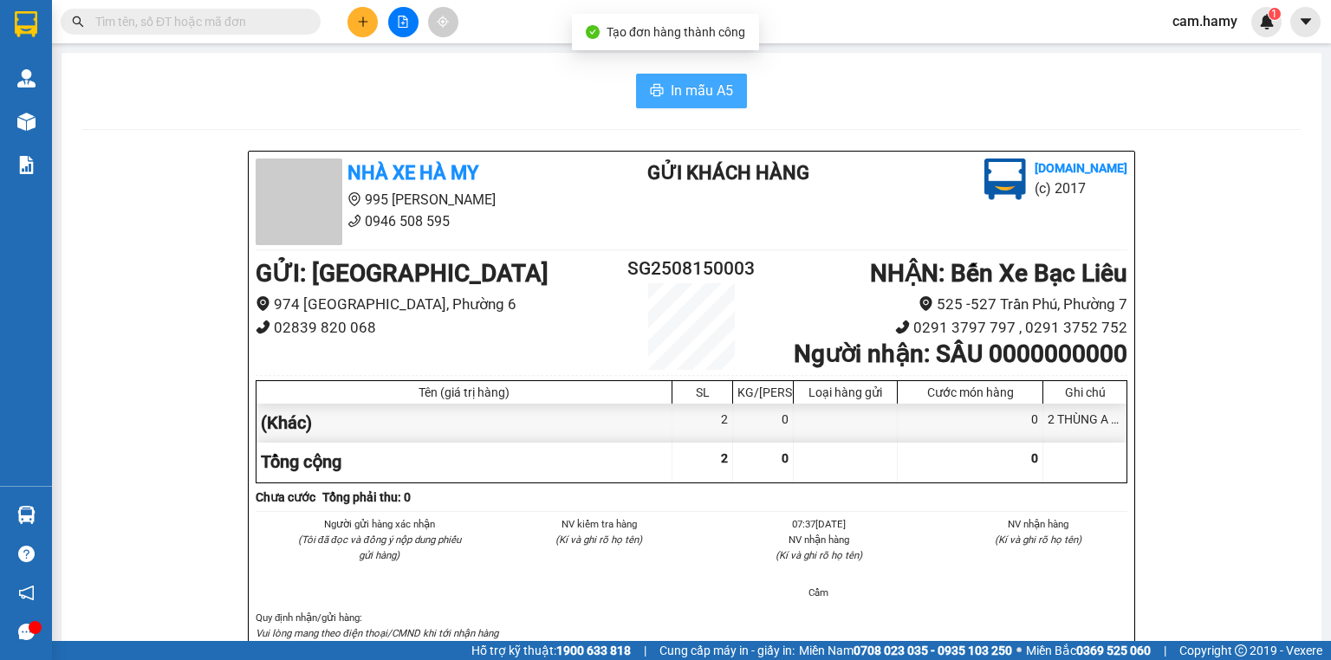
click at [676, 94] on span "In mẫu A5" at bounding box center [702, 91] width 62 height 22
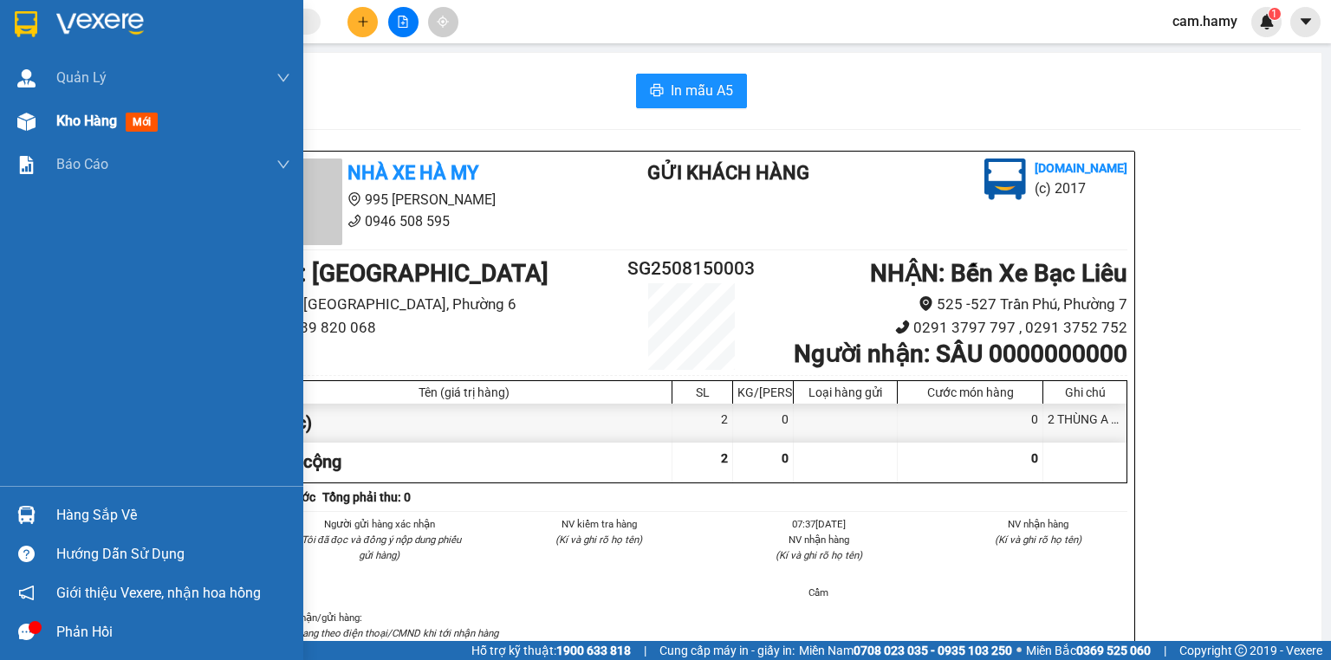
click at [67, 128] on span "Kho hàng" at bounding box center [86, 121] width 61 height 16
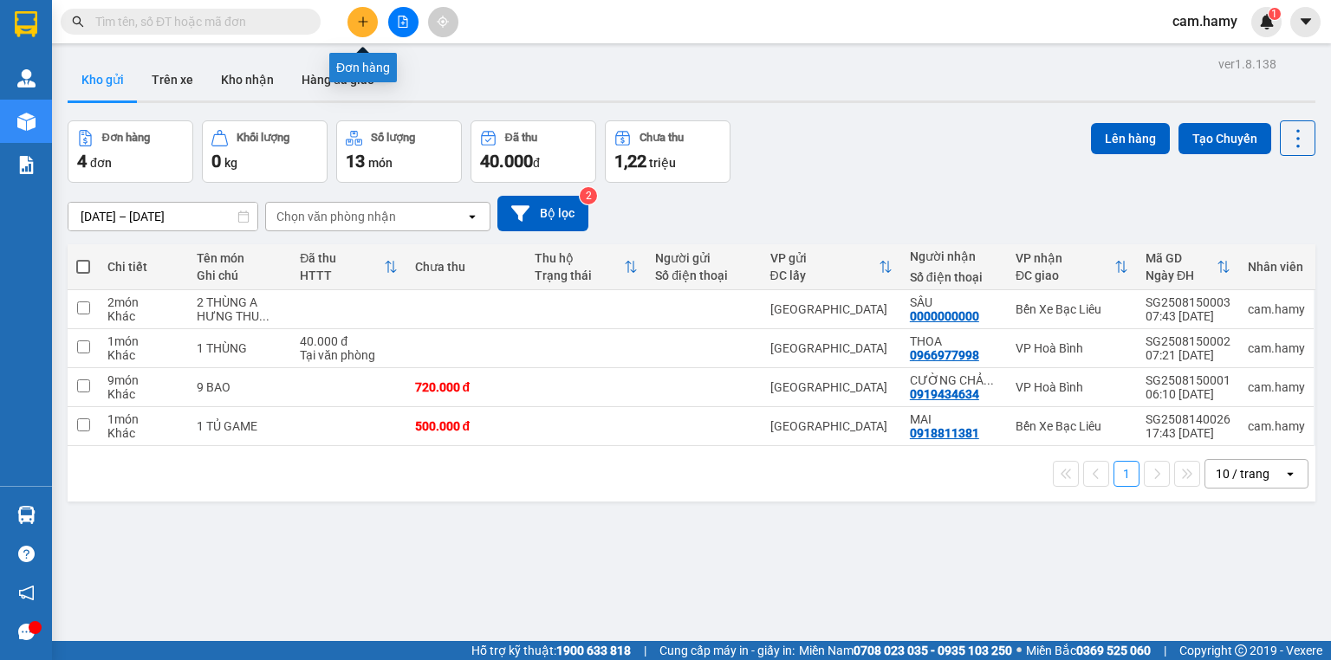
click at [353, 22] on button at bounding box center [362, 22] width 30 height 30
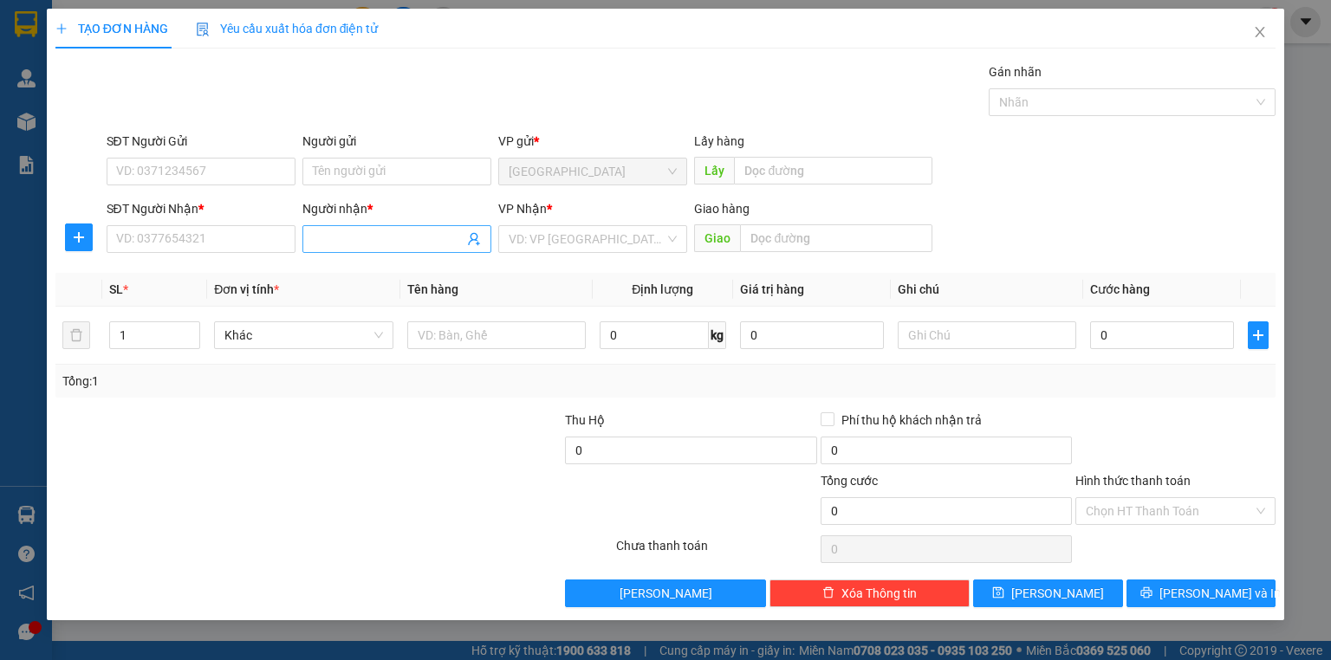
click at [347, 236] on input "Người nhận *" at bounding box center [388, 239] width 151 height 19
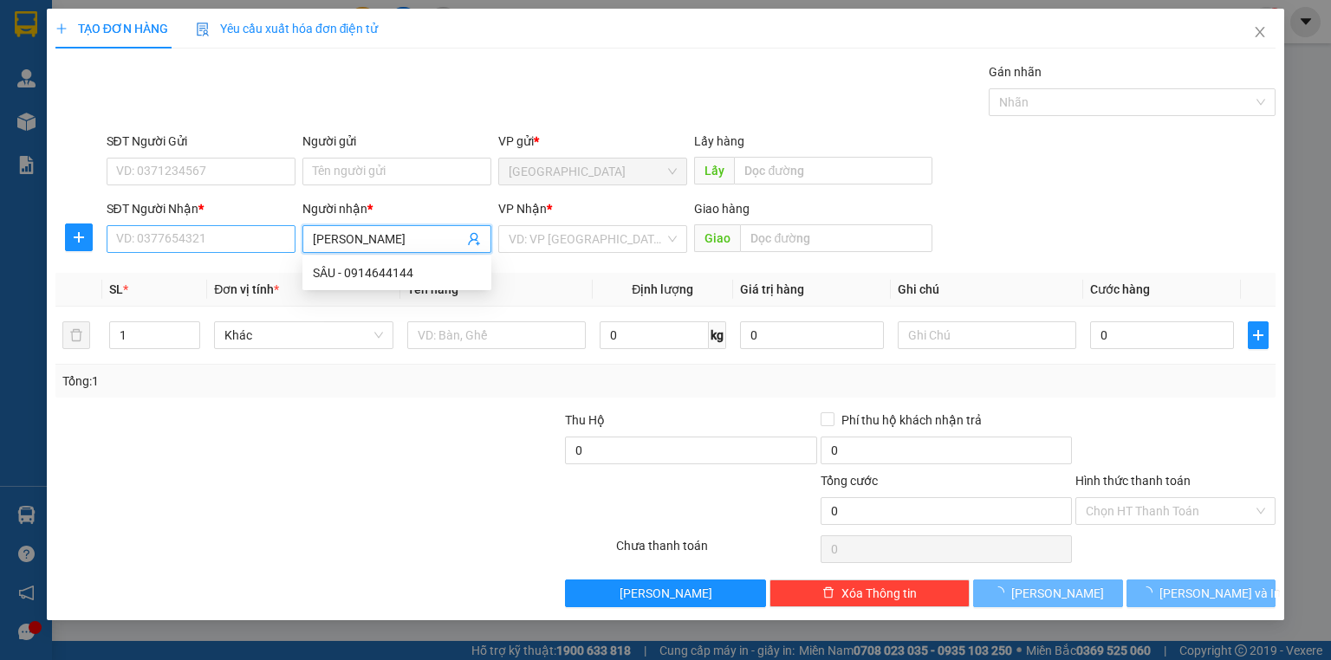
type input "[PERSON_NAME]"
click at [268, 241] on input "SĐT Người Nhận *" at bounding box center [201, 239] width 189 height 28
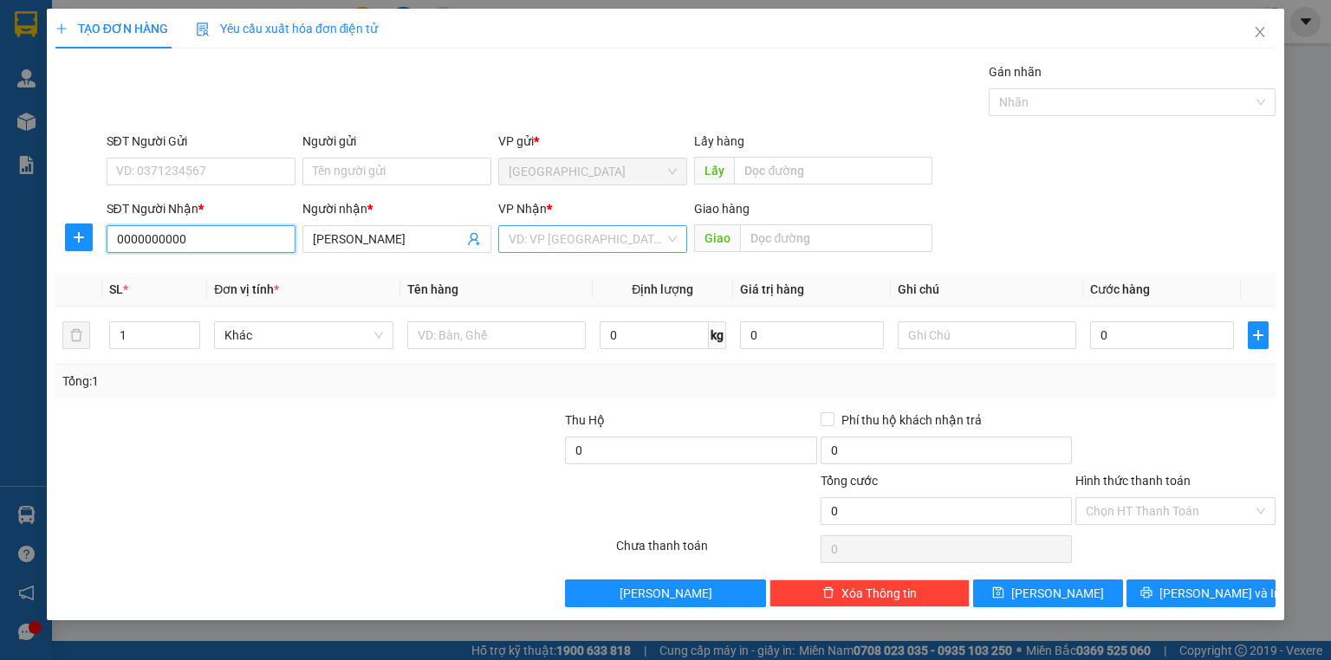
type input "0000000000"
click at [528, 232] on input "search" at bounding box center [587, 239] width 156 height 26
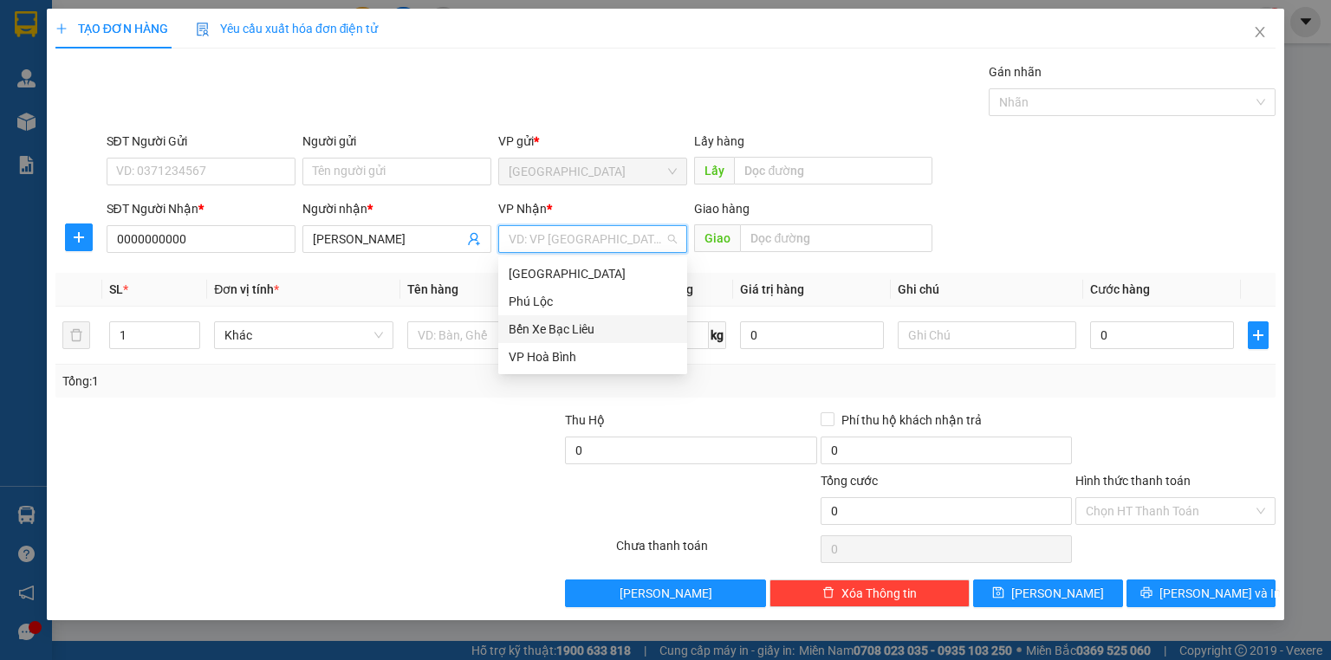
click at [565, 326] on div "Bến Xe Bạc Liêu" at bounding box center [593, 329] width 168 height 19
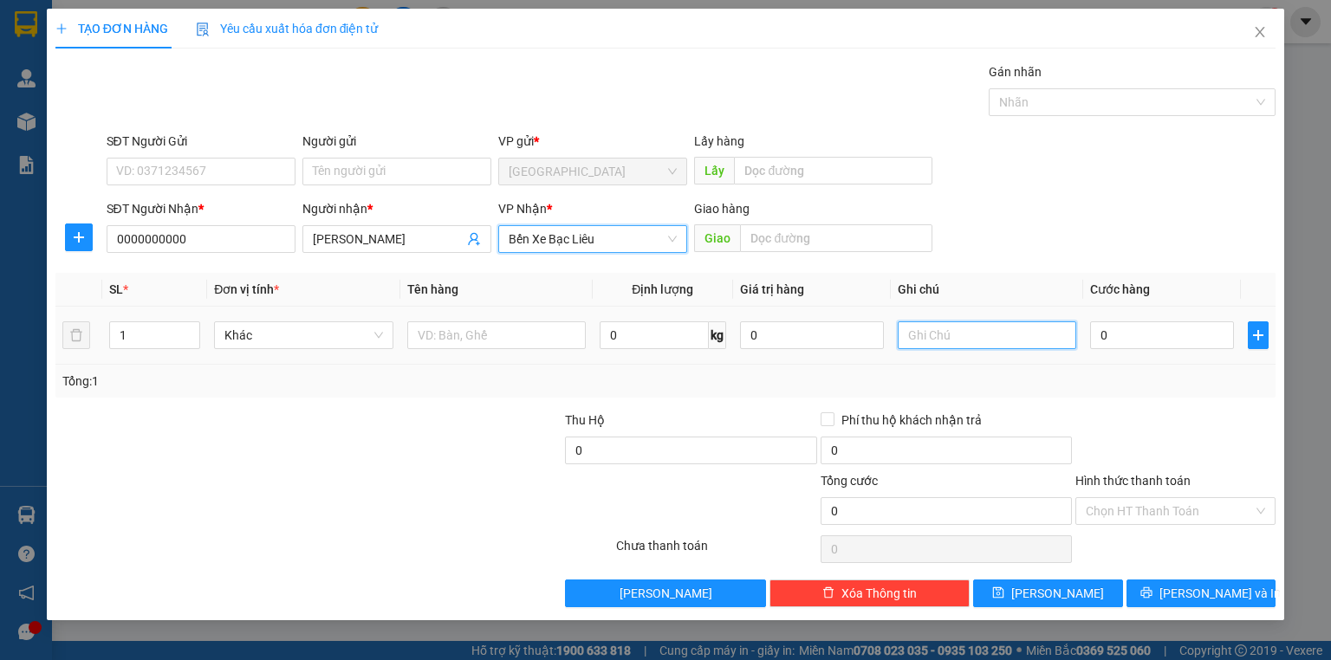
click at [933, 328] on input "text" at bounding box center [987, 335] width 178 height 28
type input "1 THÙNG A HƯNG THU TIỀN"
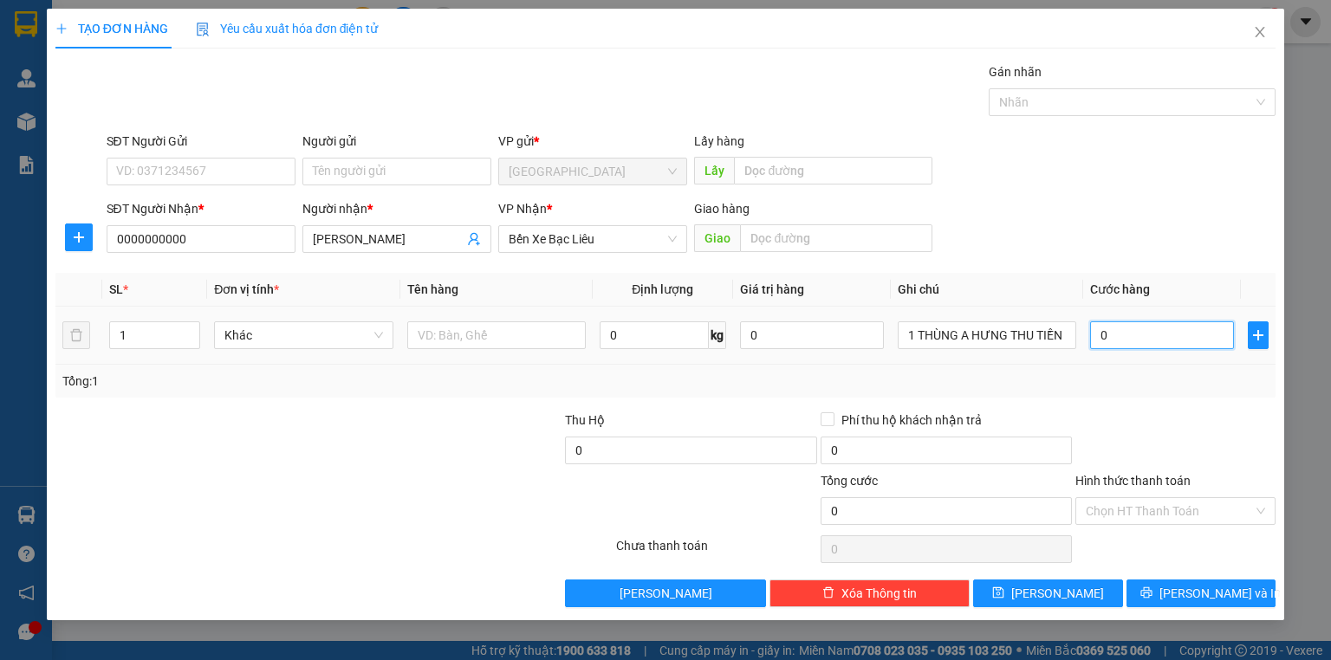
click at [1154, 340] on input "0" at bounding box center [1162, 335] width 144 height 28
click at [1219, 600] on span "[PERSON_NAME] và In" at bounding box center [1219, 593] width 121 height 19
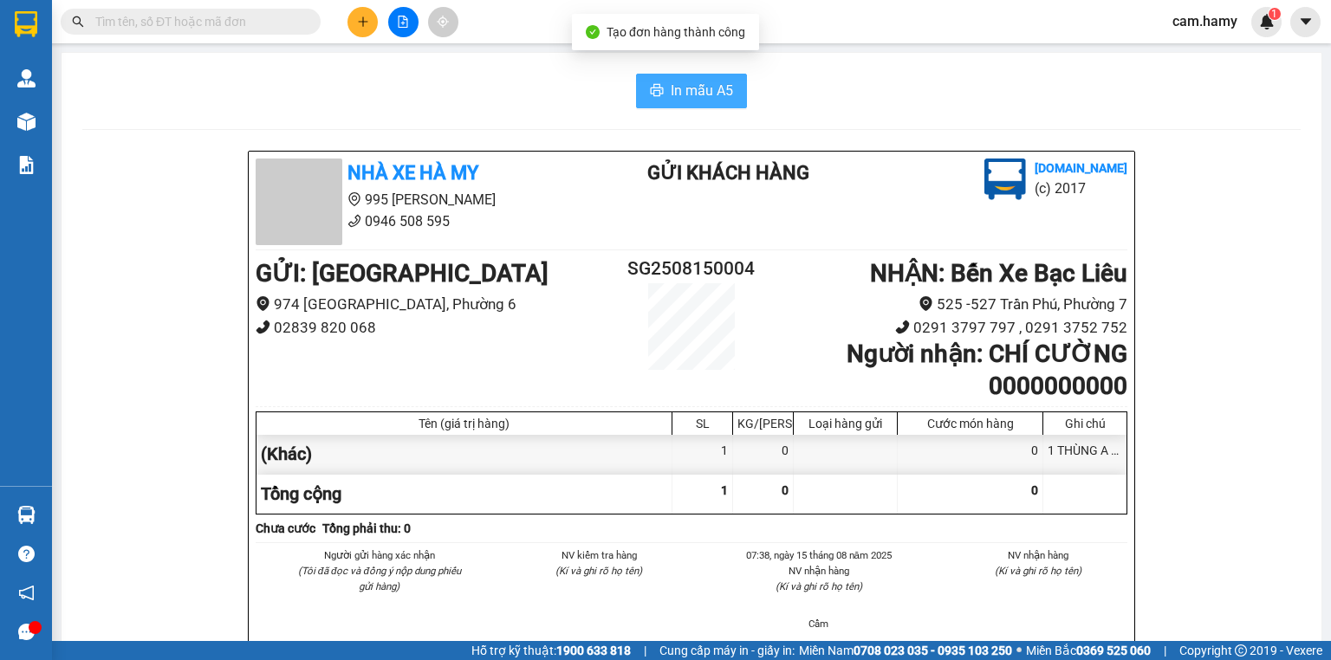
click at [684, 87] on span "In mẫu A5" at bounding box center [702, 91] width 62 height 22
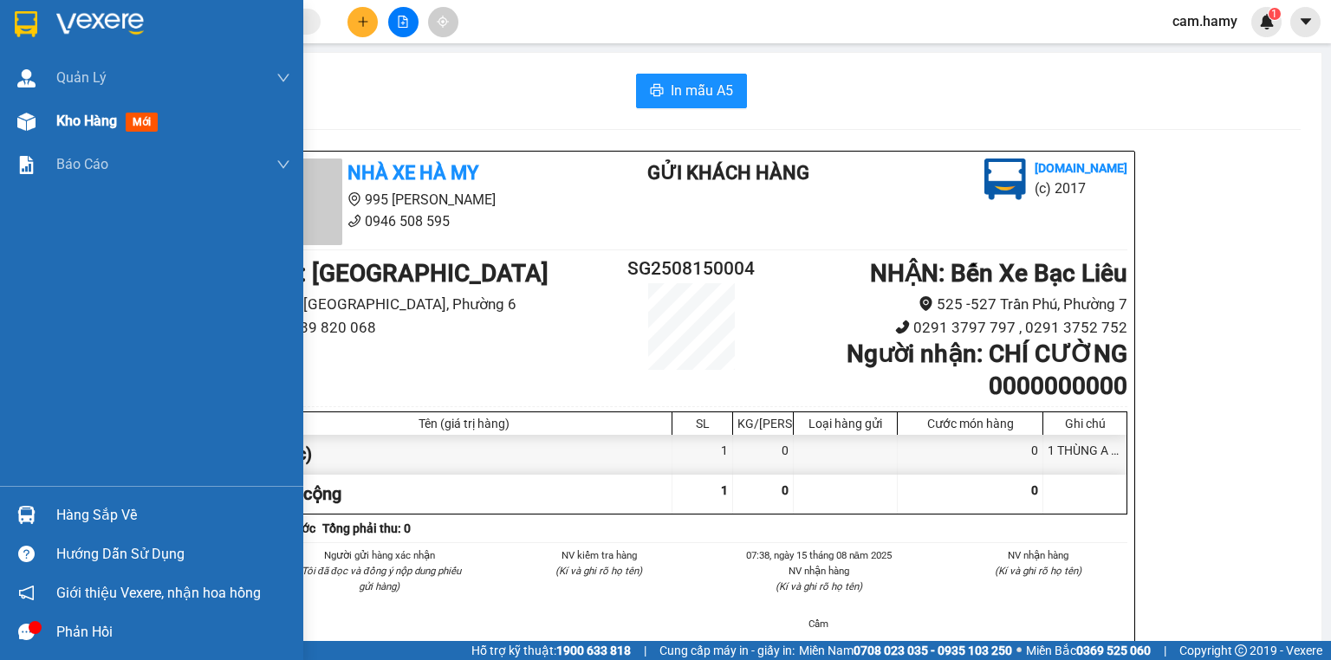
click at [57, 107] on div "Kho hàng mới" at bounding box center [173, 121] width 234 height 43
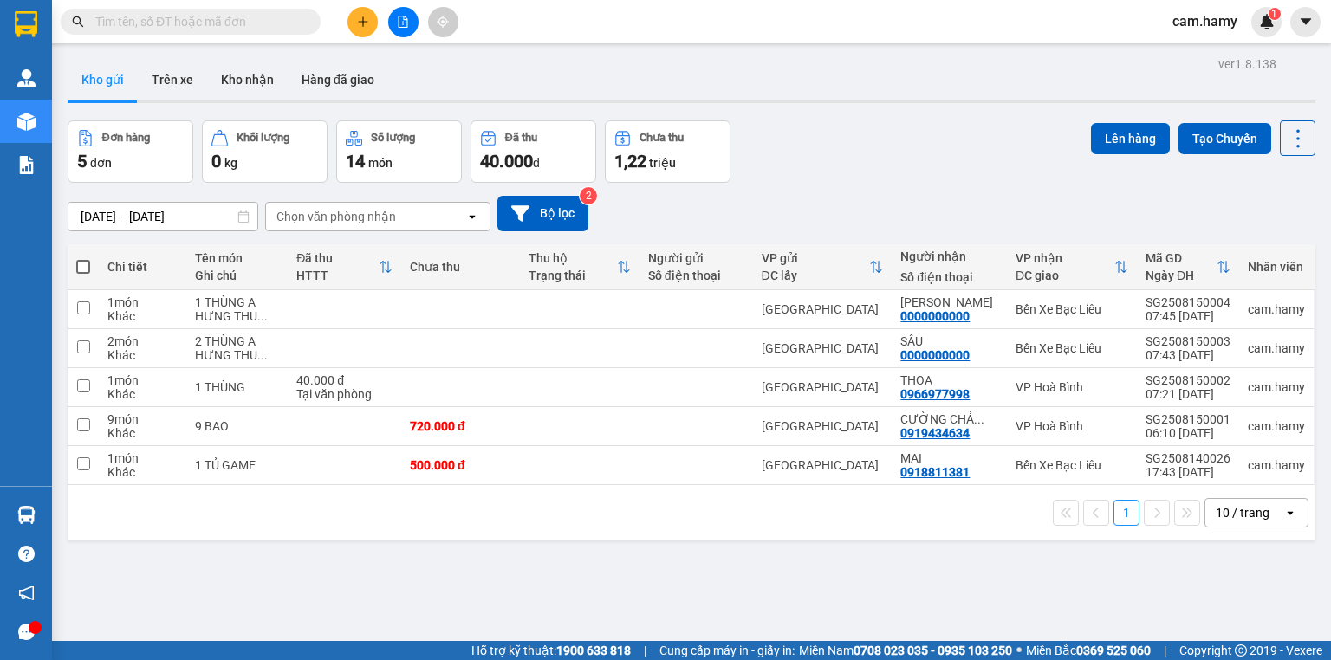
click at [80, 266] on span at bounding box center [83, 267] width 14 height 14
click at [83, 258] on input "checkbox" at bounding box center [83, 258] width 0 height 0
checkbox input "true"
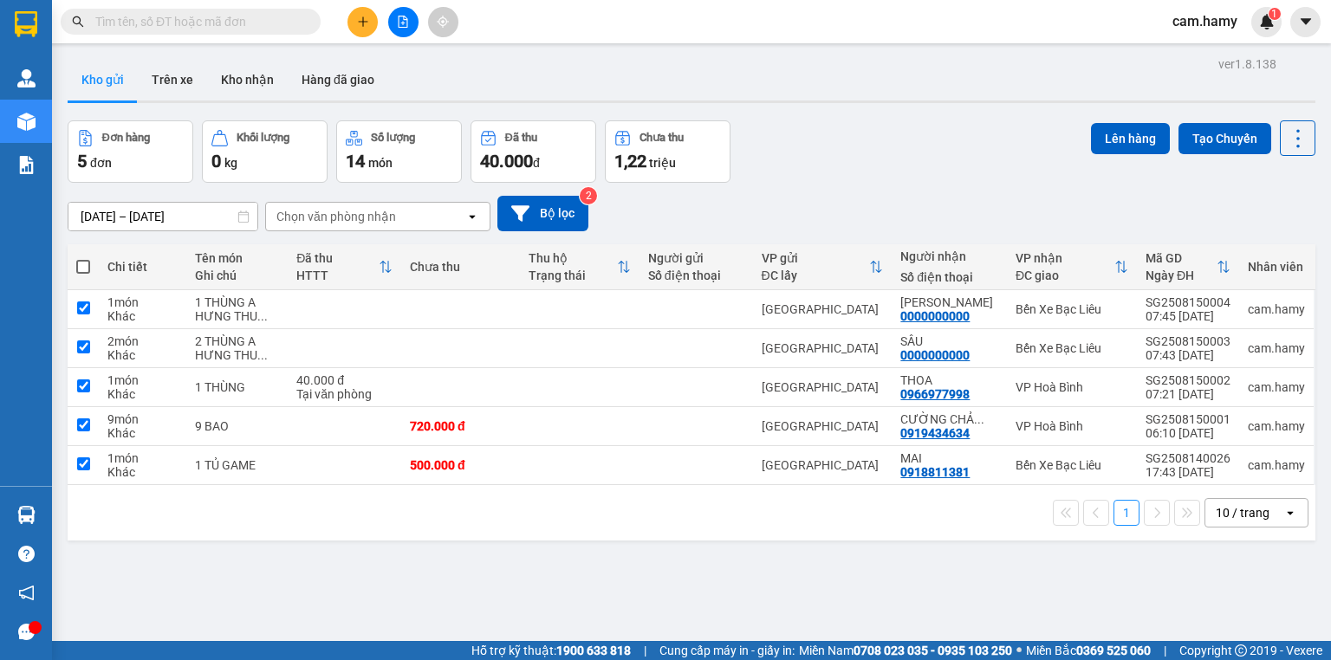
checkbox input "true"
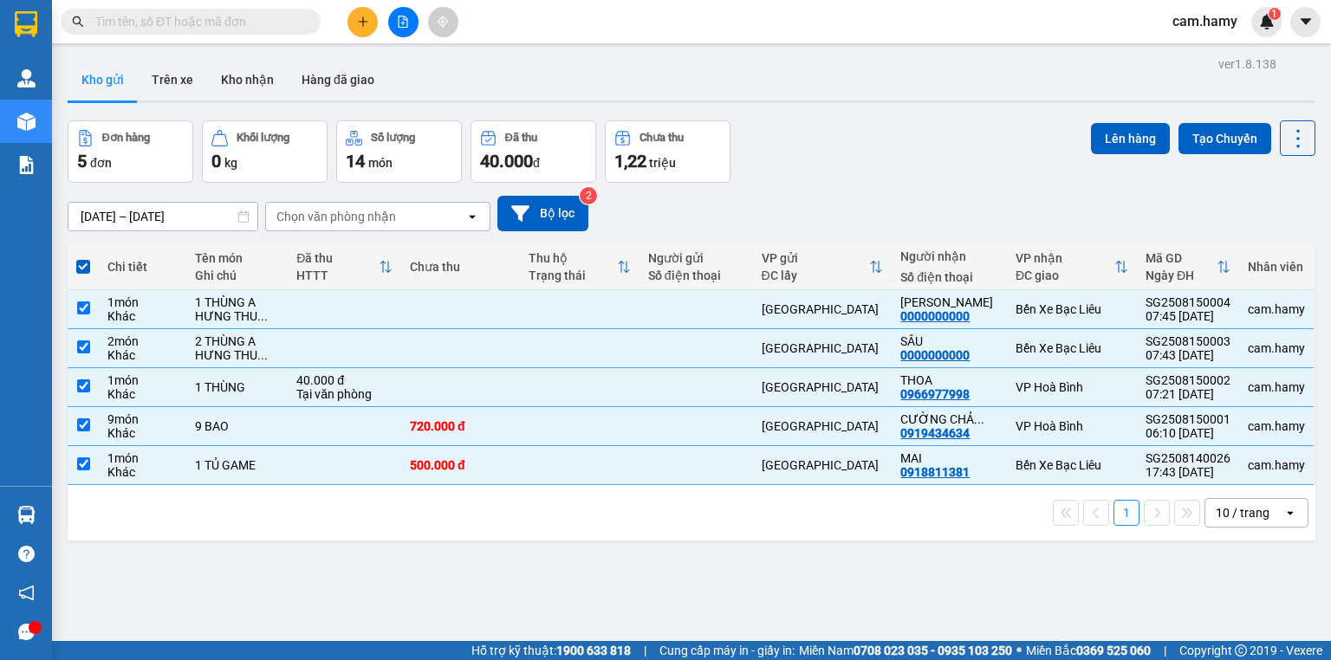
click at [1234, 509] on div "10 / trang" at bounding box center [1243, 512] width 54 height 17
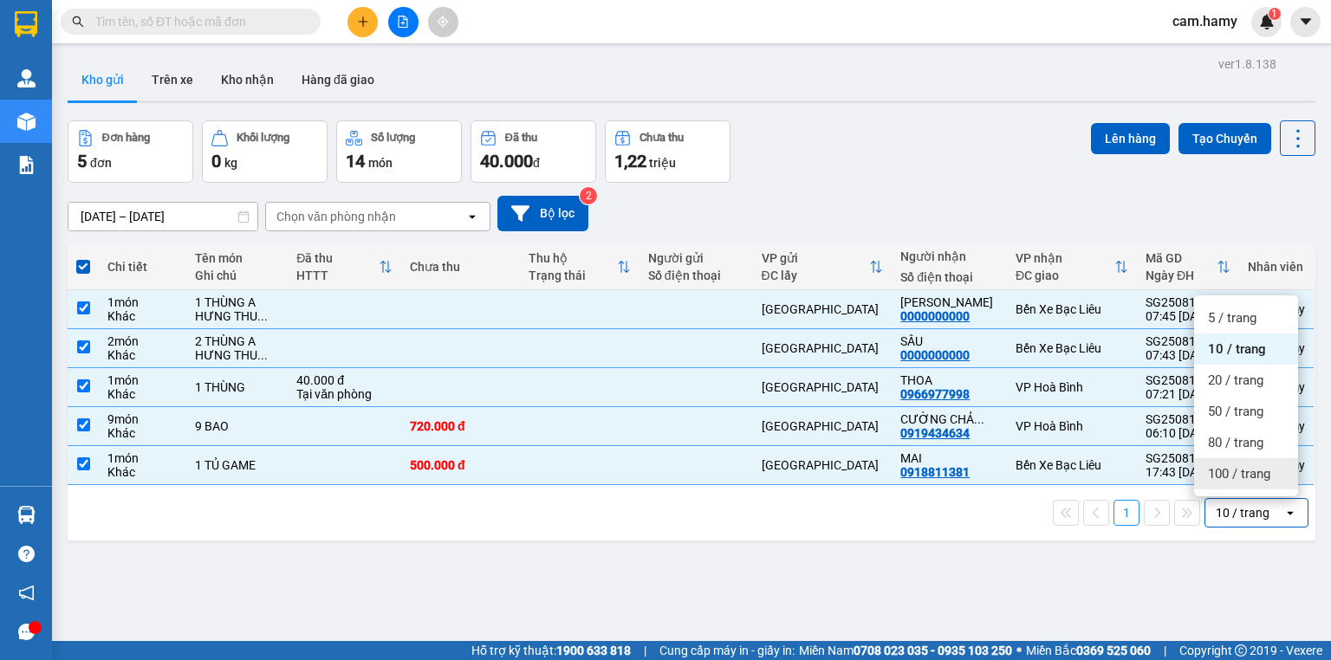
click at [1233, 477] on span "100 / trang" at bounding box center [1239, 473] width 62 height 17
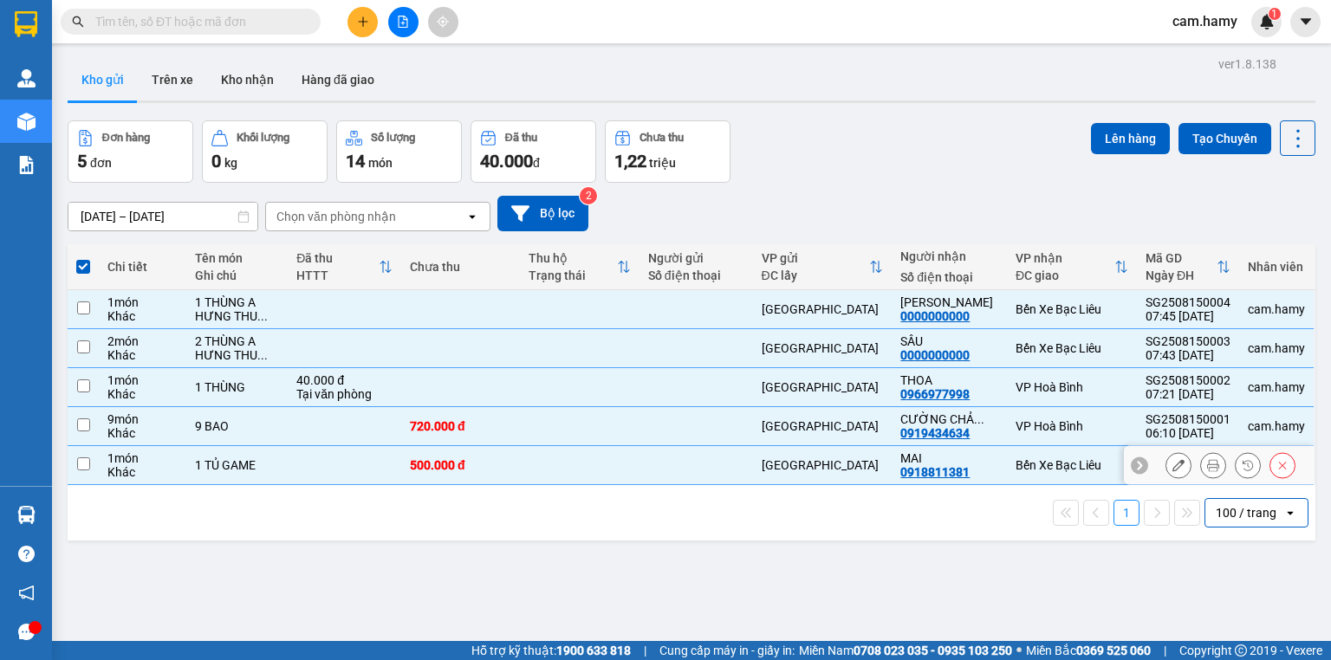
checkbox input "false"
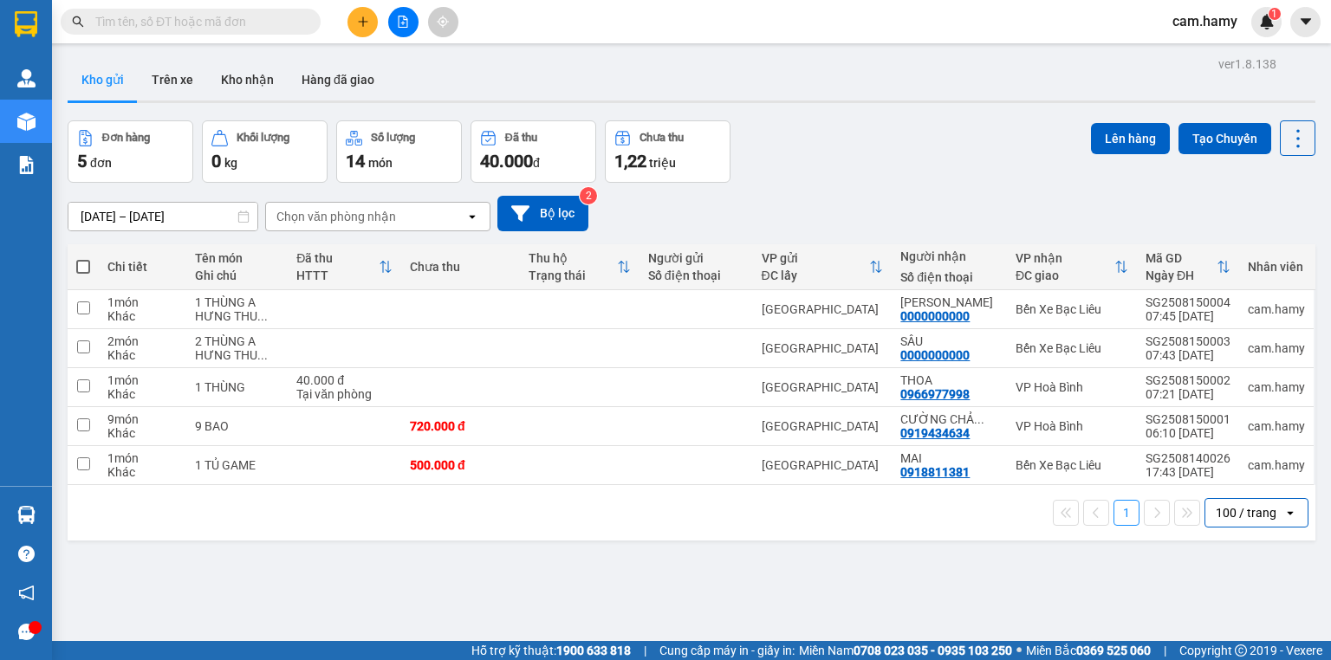
click at [76, 263] on span at bounding box center [83, 267] width 14 height 14
click at [83, 258] on input "checkbox" at bounding box center [83, 258] width 0 height 0
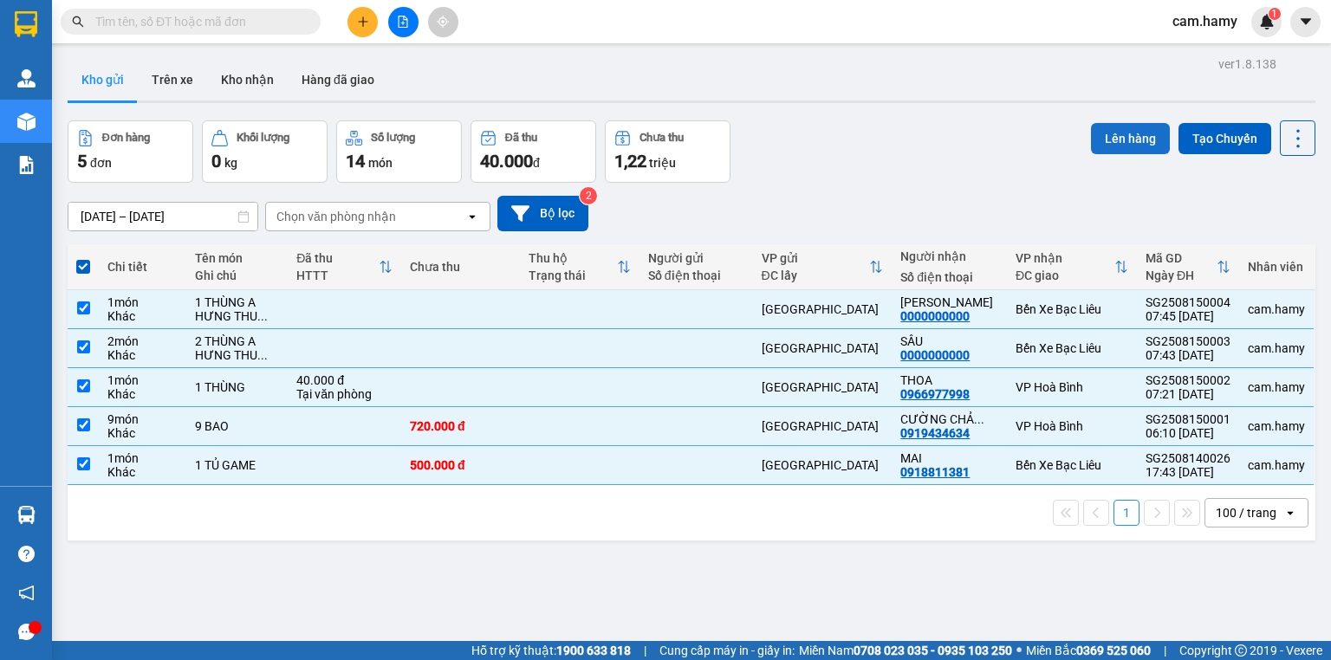
click at [1119, 128] on button "Lên hàng" at bounding box center [1130, 138] width 79 height 31
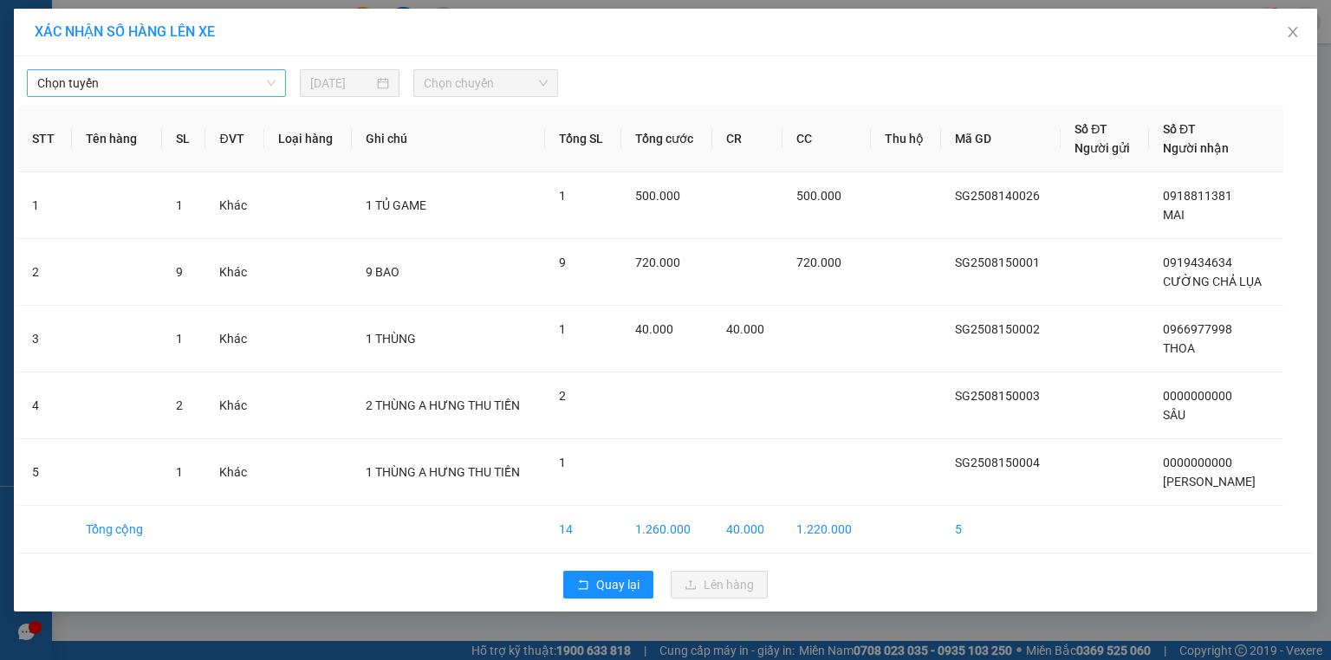
click at [165, 88] on span "Chọn tuyến" at bounding box center [156, 83] width 238 height 26
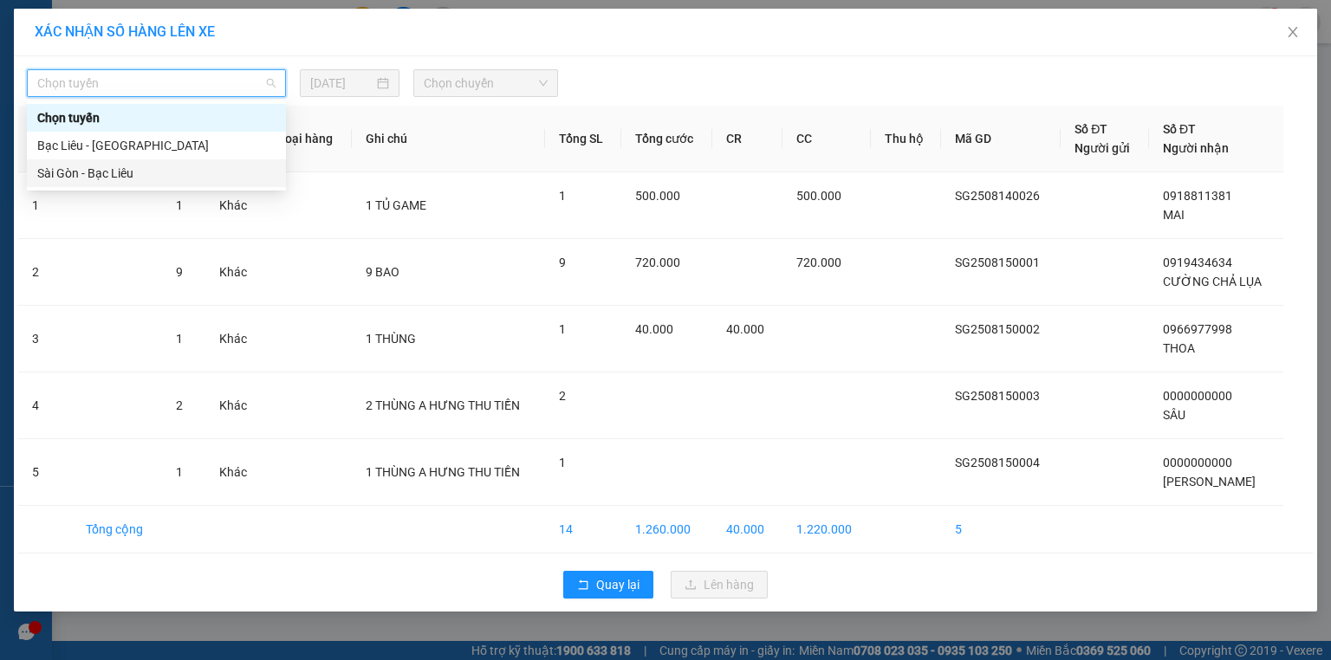
click at [132, 172] on div "Sài Gòn - Bạc Liêu" at bounding box center [156, 173] width 238 height 19
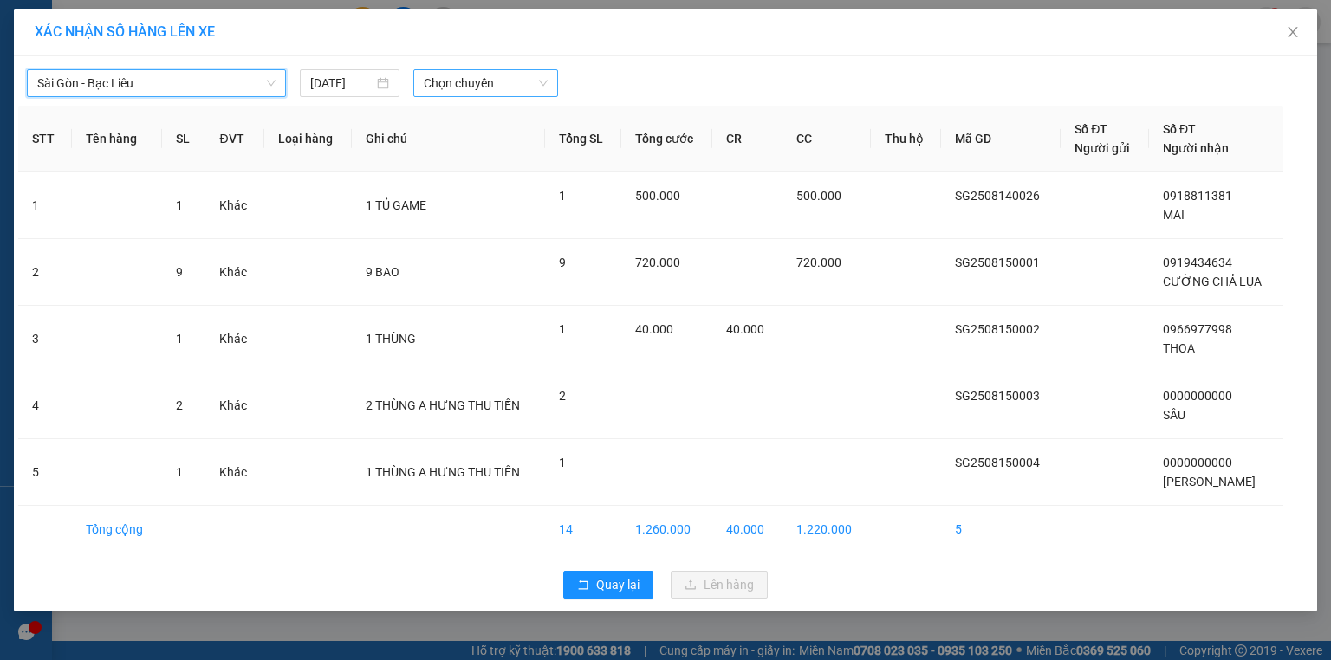
click at [470, 83] on span "Chọn chuyến" at bounding box center [486, 83] width 125 height 26
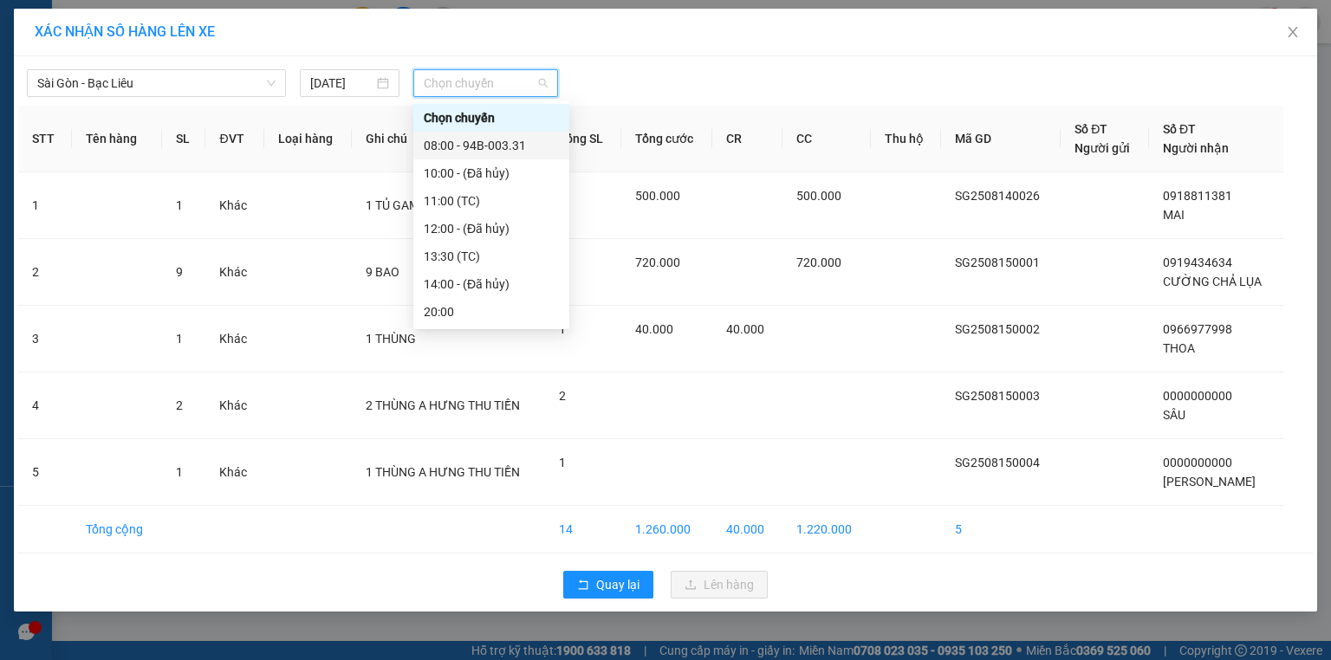
click at [525, 142] on div "08:00 - 94B-003.31" at bounding box center [491, 145] width 135 height 19
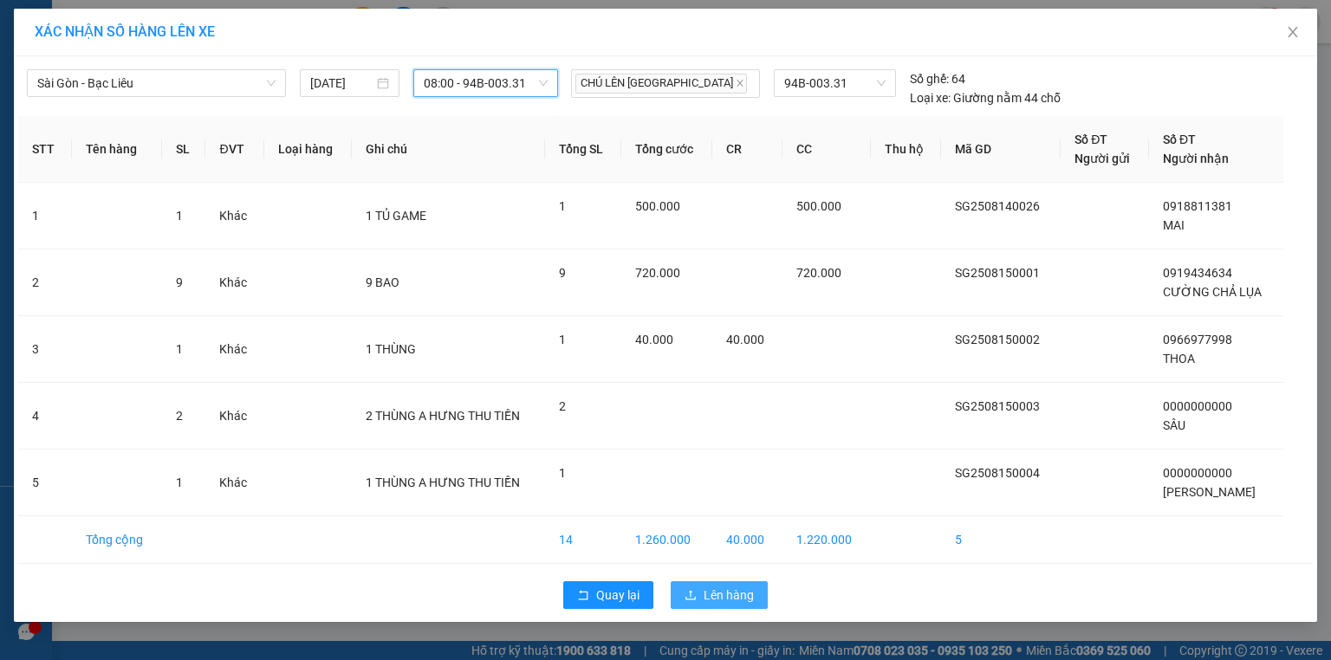
click at [750, 587] on span "Lên hàng" at bounding box center [729, 595] width 50 height 19
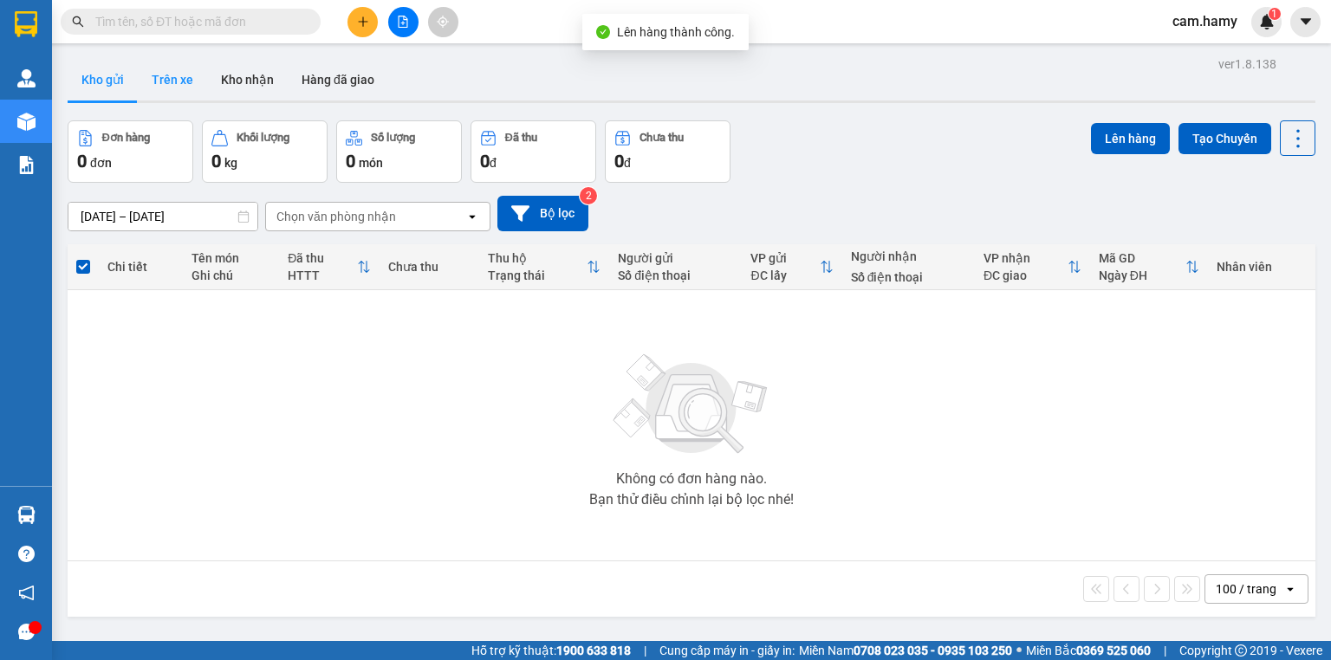
click at [172, 74] on button "Trên xe" at bounding box center [172, 80] width 69 height 42
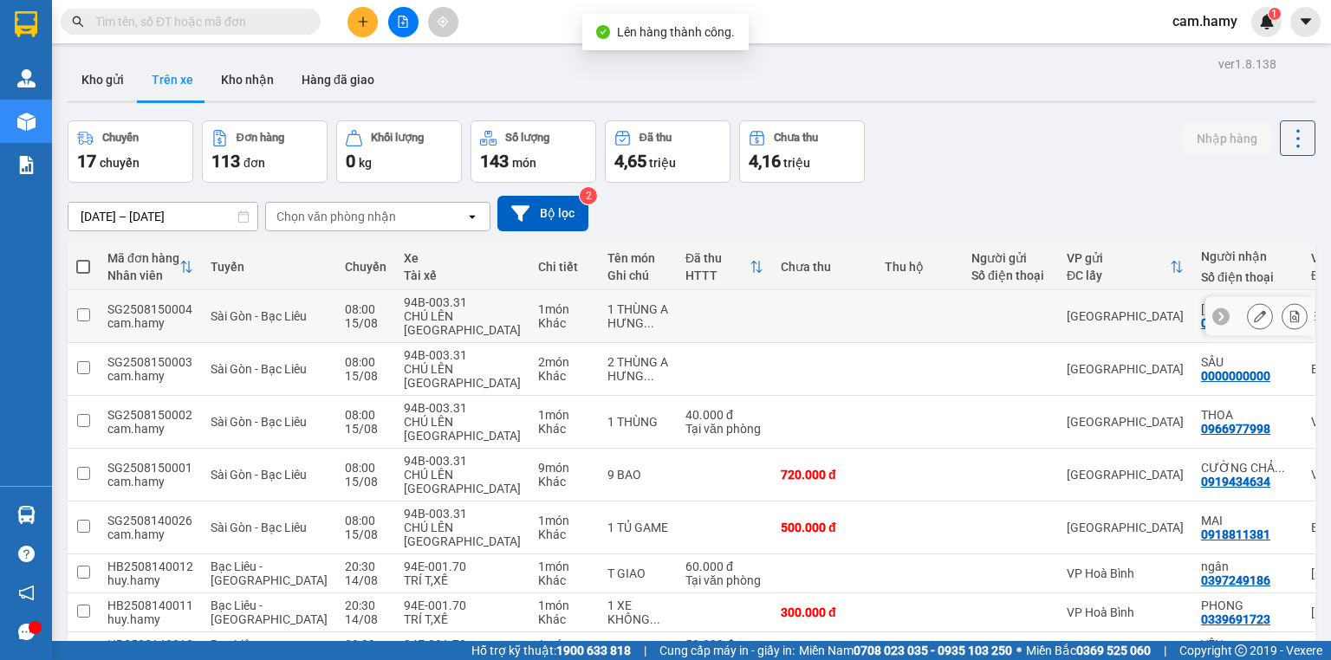
click at [1288, 310] on icon at bounding box center [1294, 316] width 12 height 12
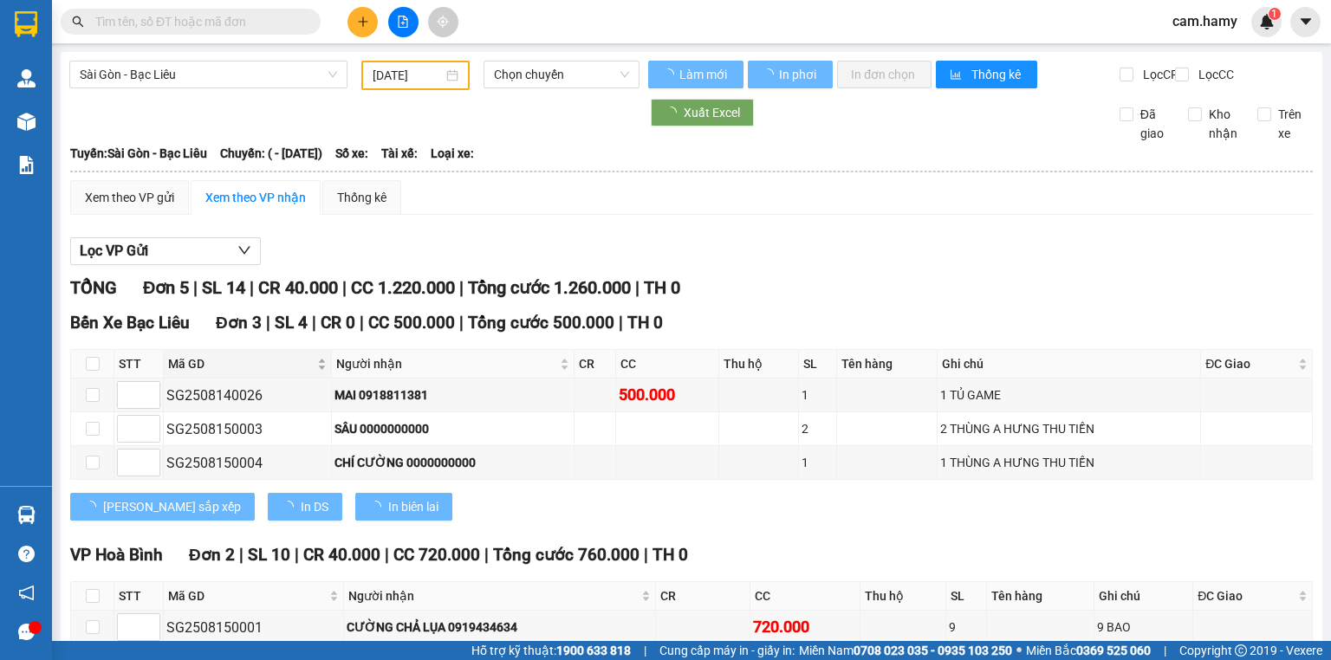
type input "[DATE]"
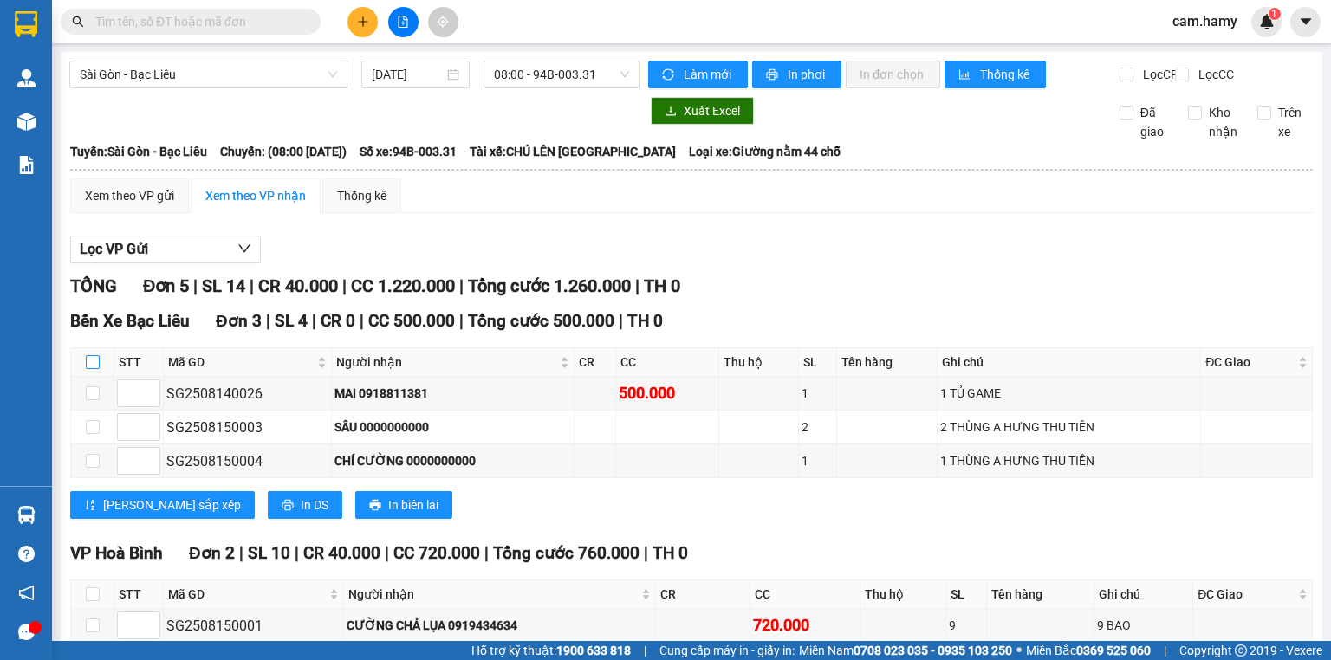
click at [91, 369] on input "checkbox" at bounding box center [93, 362] width 14 height 14
checkbox input "true"
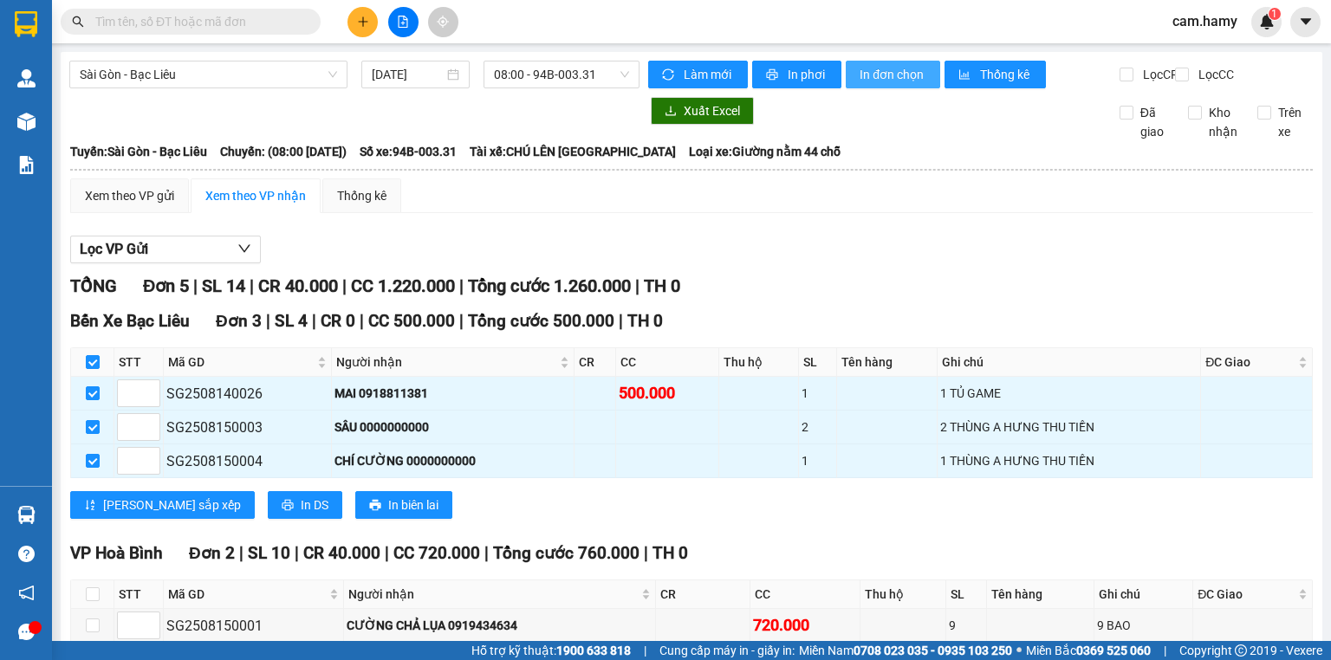
click at [875, 69] on span "In đơn chọn" at bounding box center [892, 74] width 67 height 19
click at [93, 355] on input "checkbox" at bounding box center [93, 362] width 14 height 14
checkbox input "false"
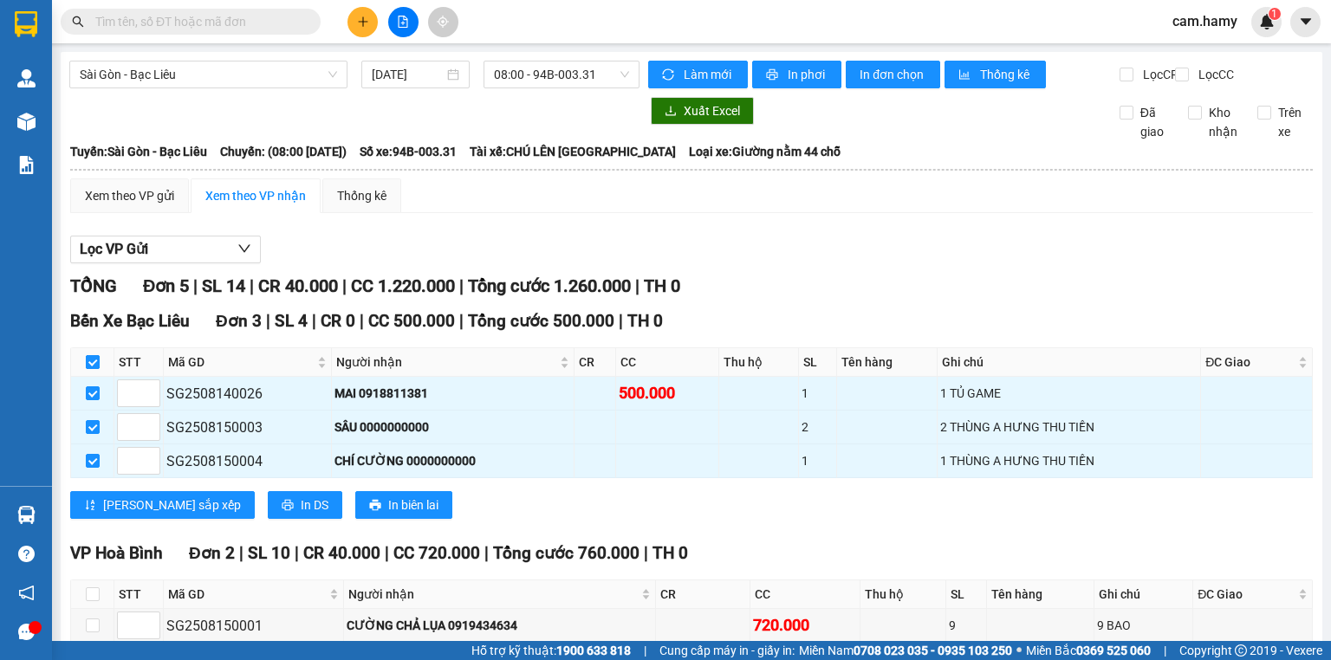
checkbox input "false"
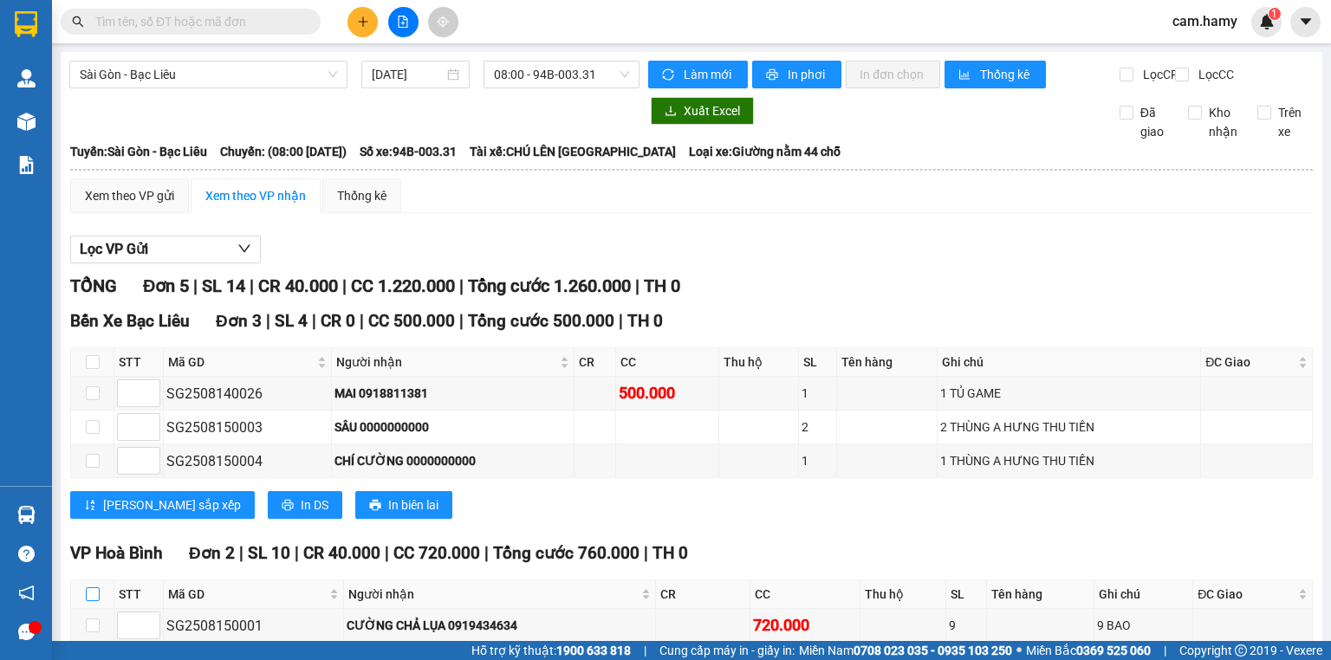
click at [90, 587] on input "checkbox" at bounding box center [93, 594] width 14 height 14
checkbox input "true"
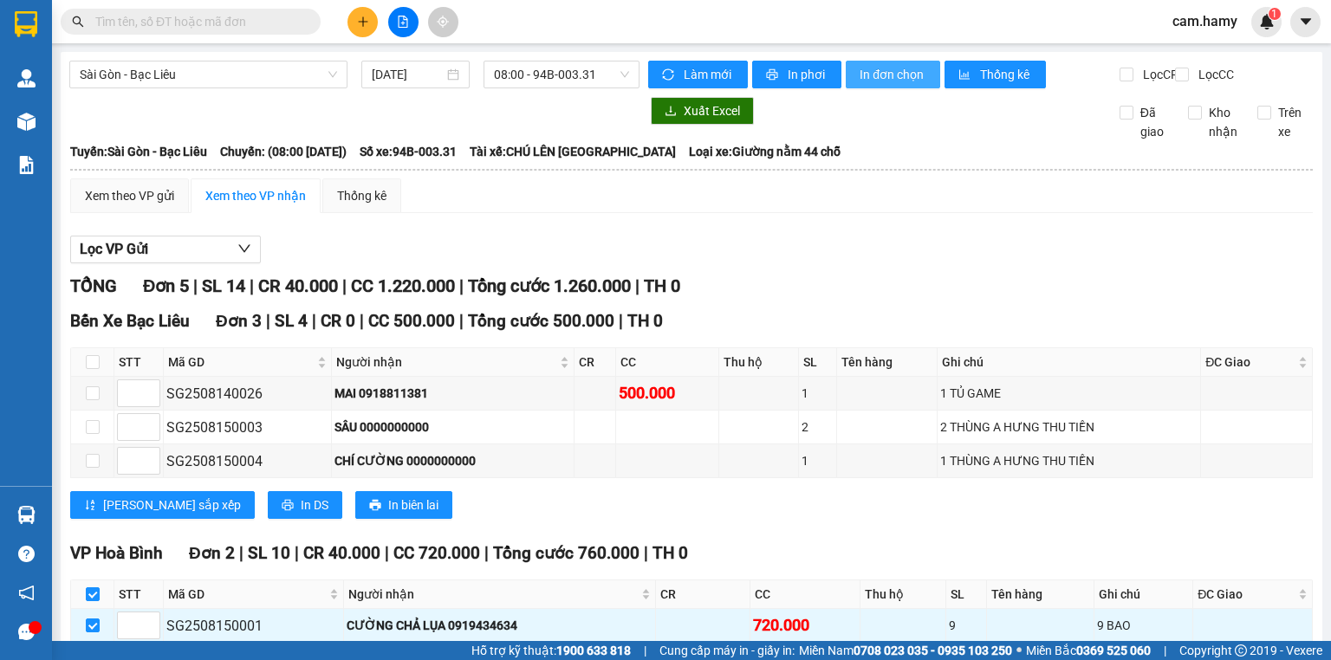
click at [891, 80] on span "In đơn chọn" at bounding box center [892, 74] width 67 height 19
click at [94, 587] on input "checkbox" at bounding box center [93, 594] width 14 height 14
checkbox input "false"
